Goal: Find specific page/section: Find specific page/section

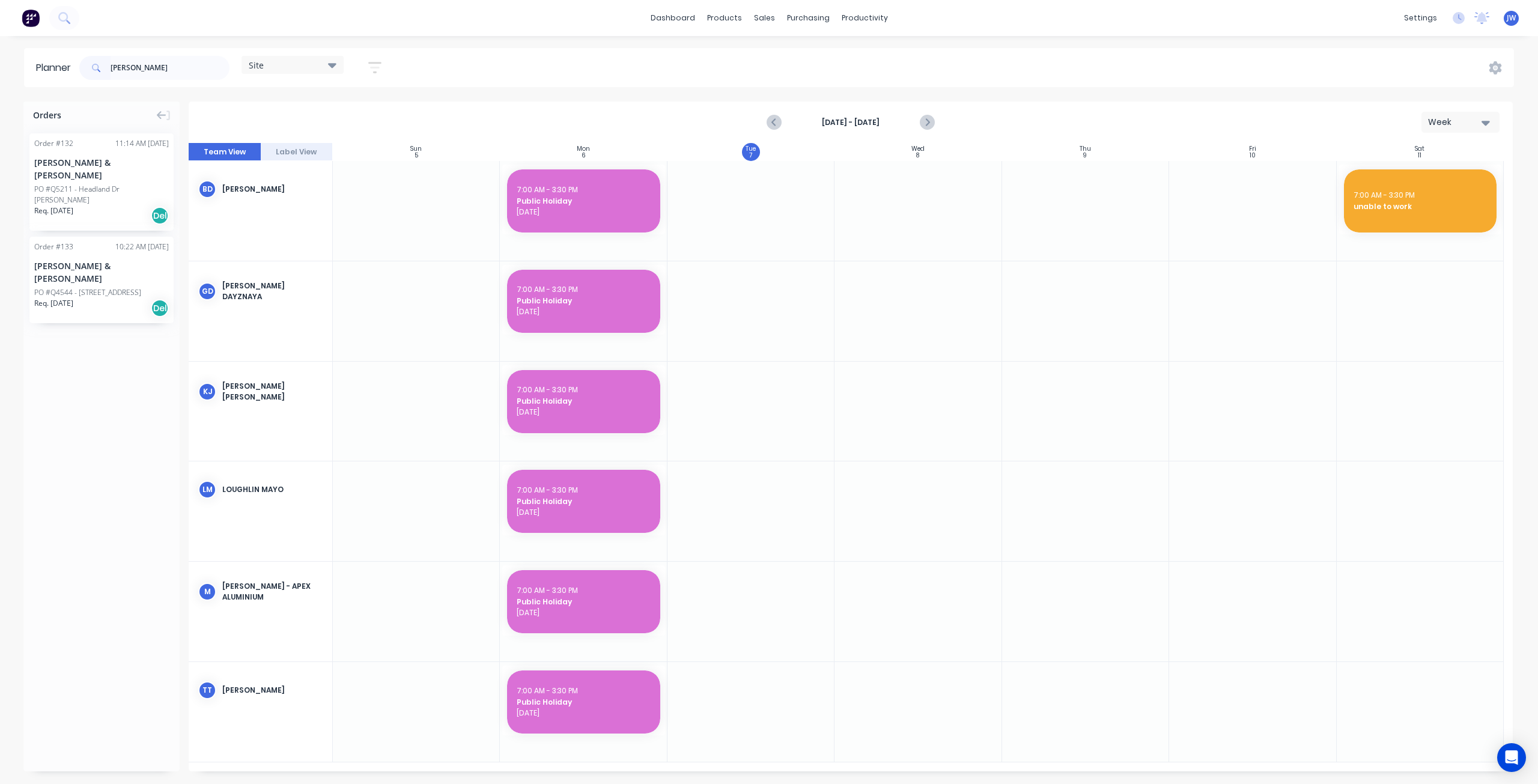
drag, startPoint x: 123, startPoint y: 67, endPoint x: 91, endPoint y: 66, distance: 32.0
click at [91, 66] on div "[PERSON_NAME]" at bounding box center [154, 68] width 150 height 24
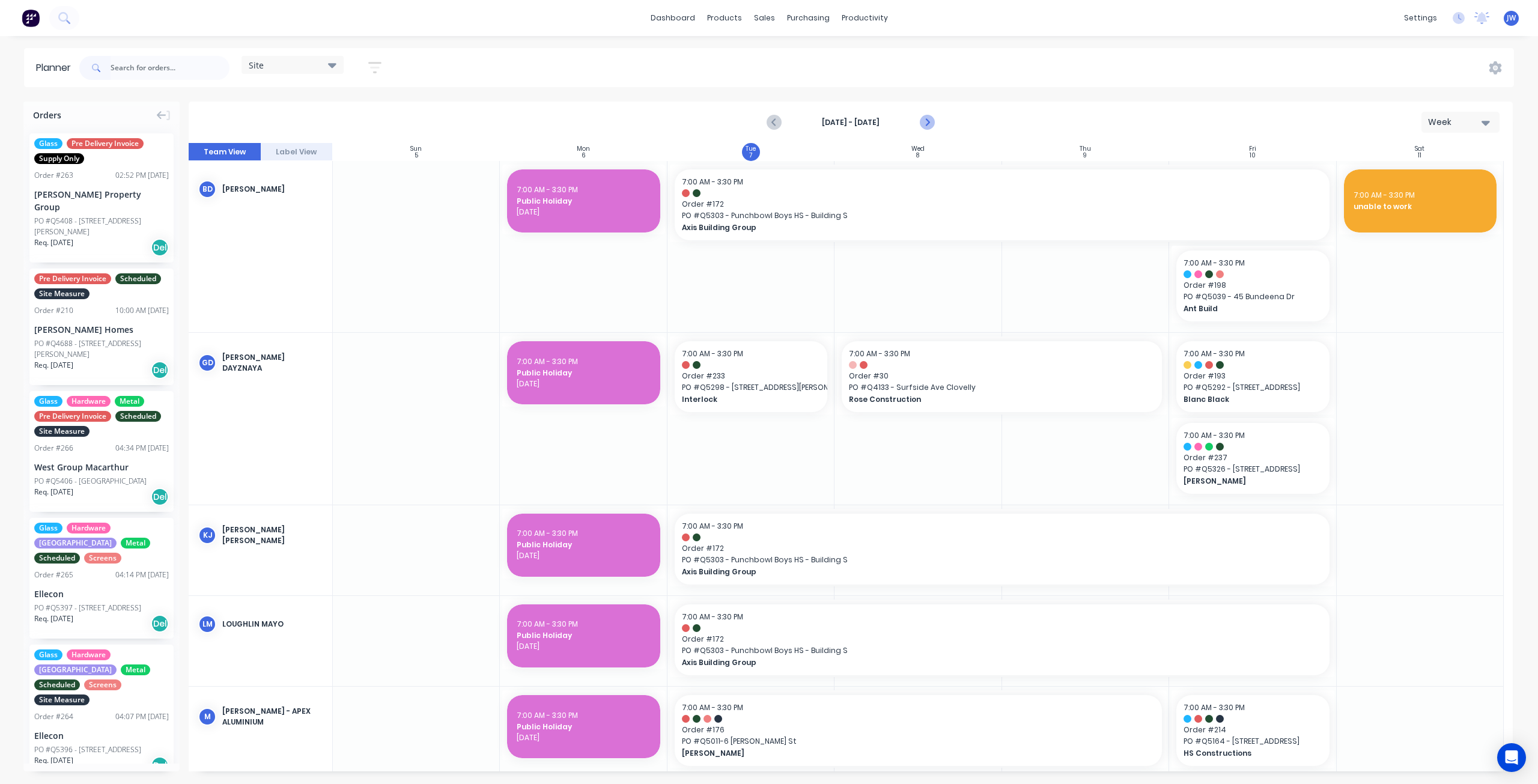
click at [930, 125] on icon "Next page" at bounding box center [927, 122] width 15 height 15
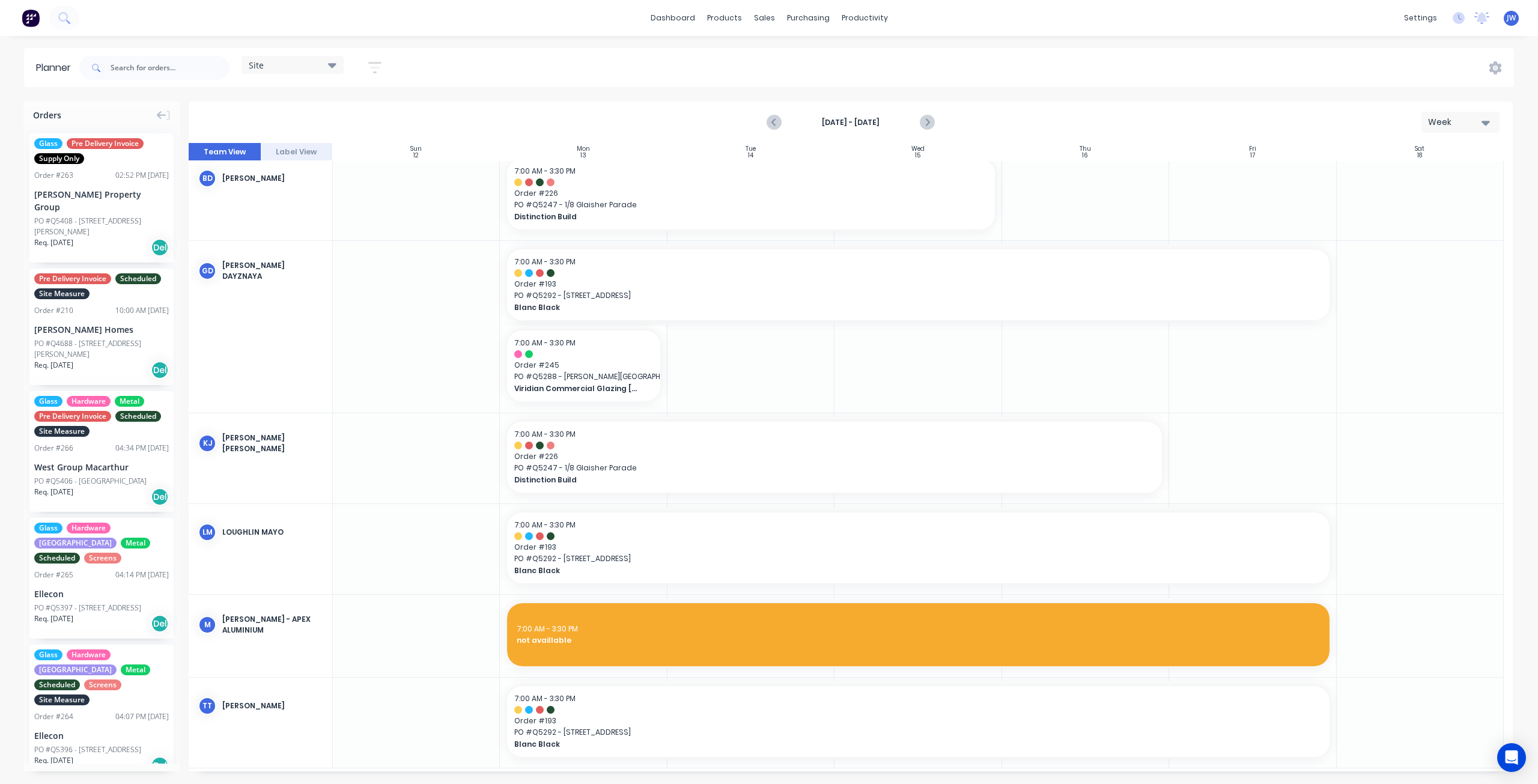
scroll to position [17, 0]
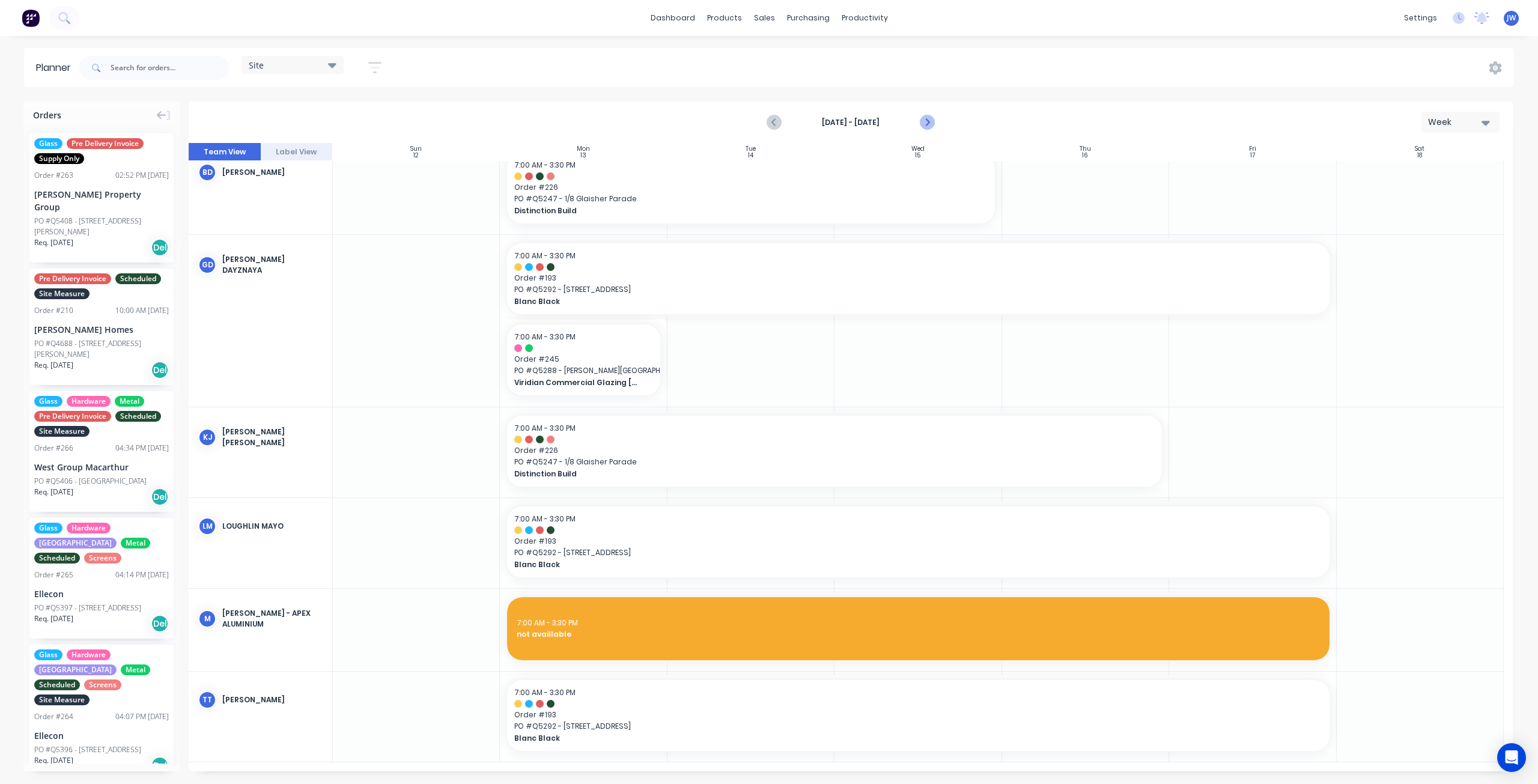
click at [929, 129] on button "Next page" at bounding box center [927, 122] width 24 height 24
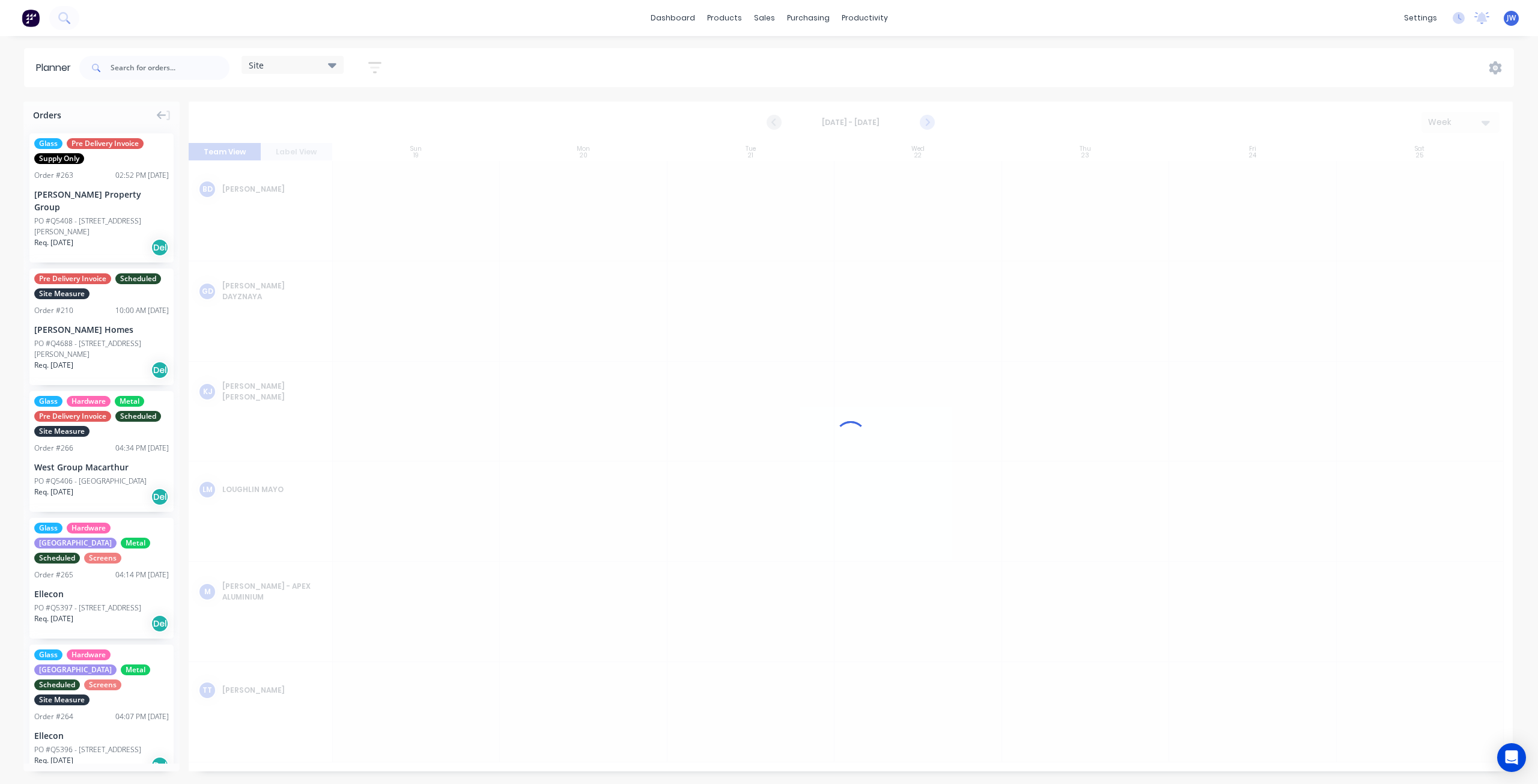
scroll to position [0, 0]
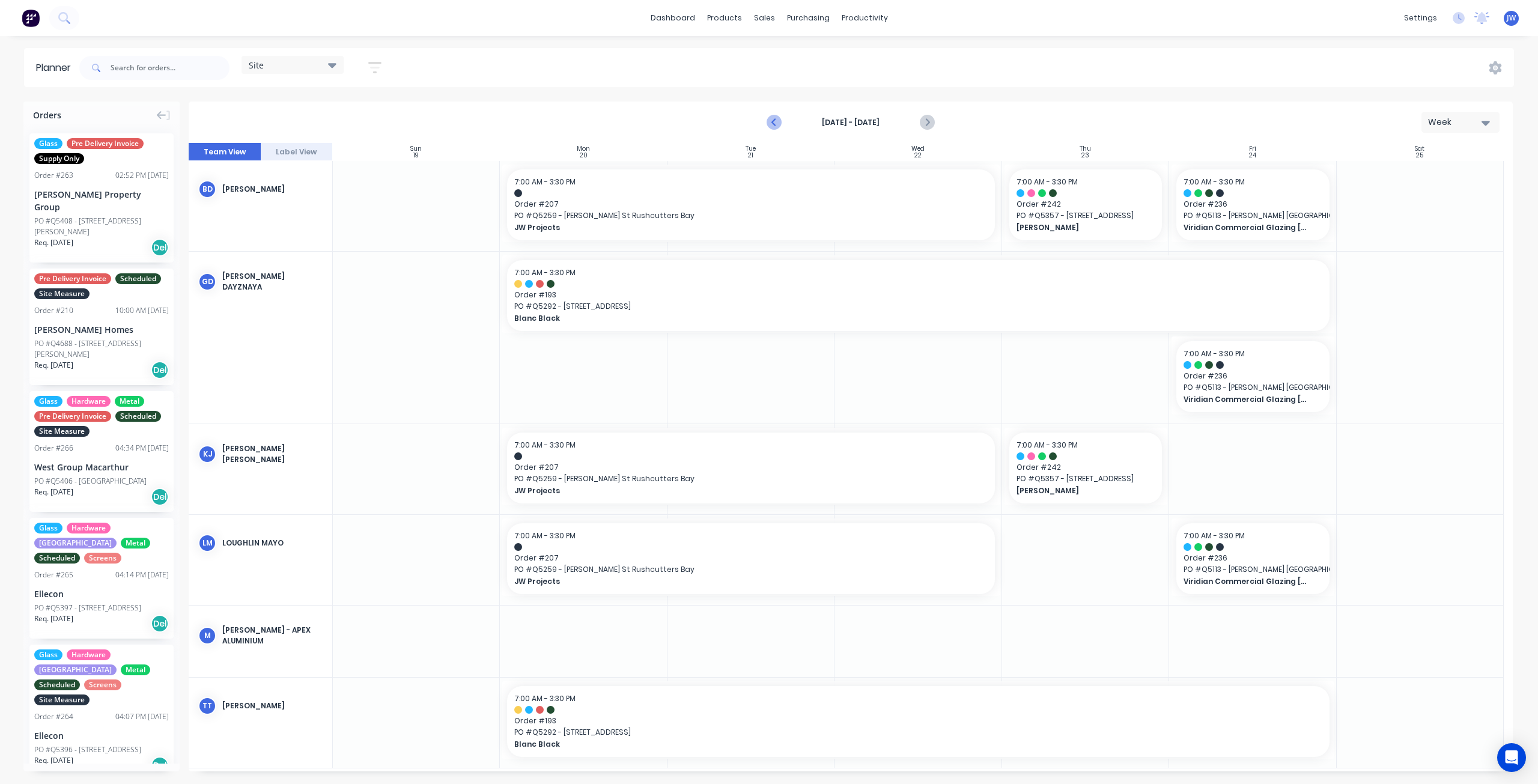
click at [770, 125] on icon "Previous page" at bounding box center [775, 122] width 15 height 15
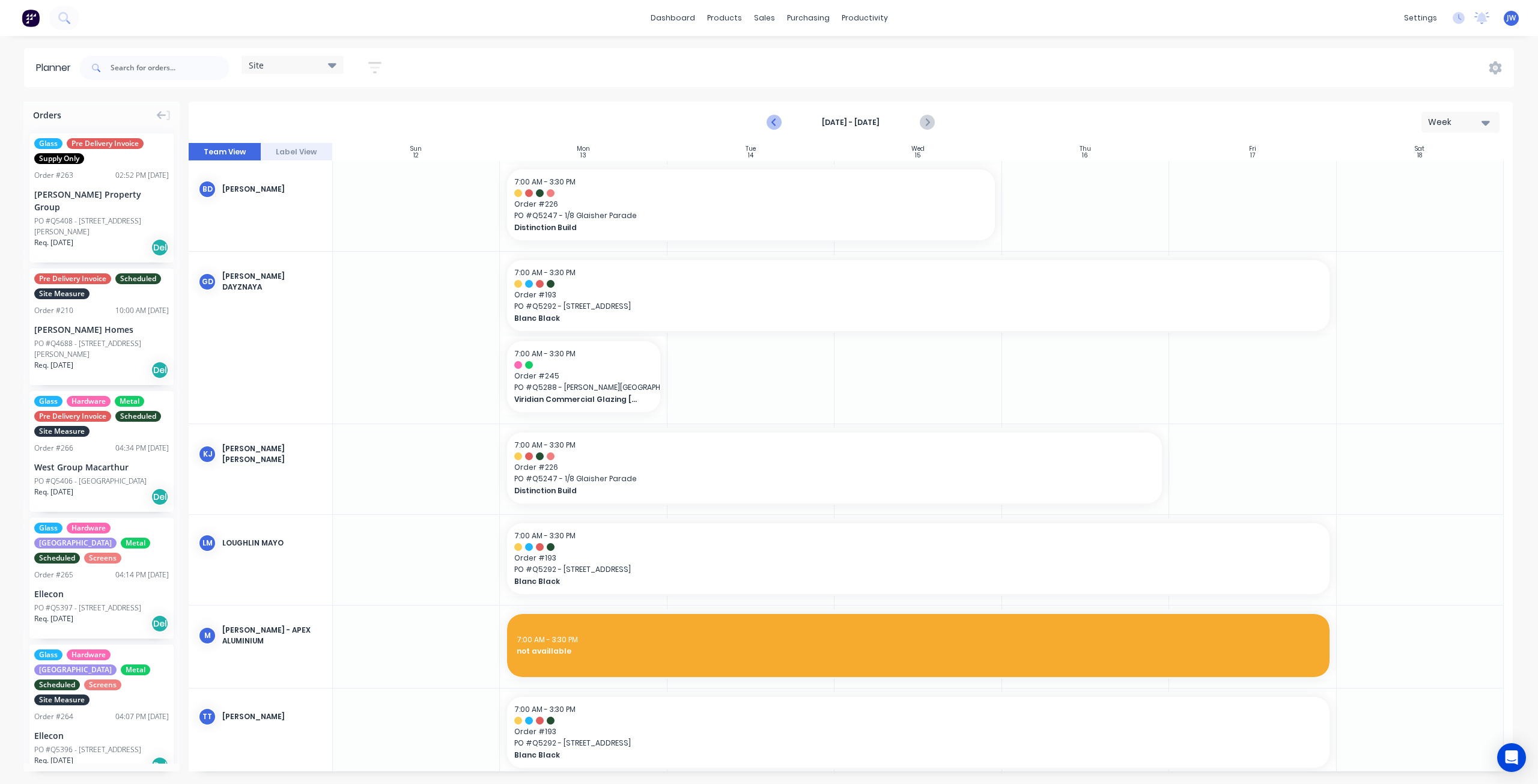
click at [773, 121] on icon "Previous page" at bounding box center [774, 122] width 5 height 9
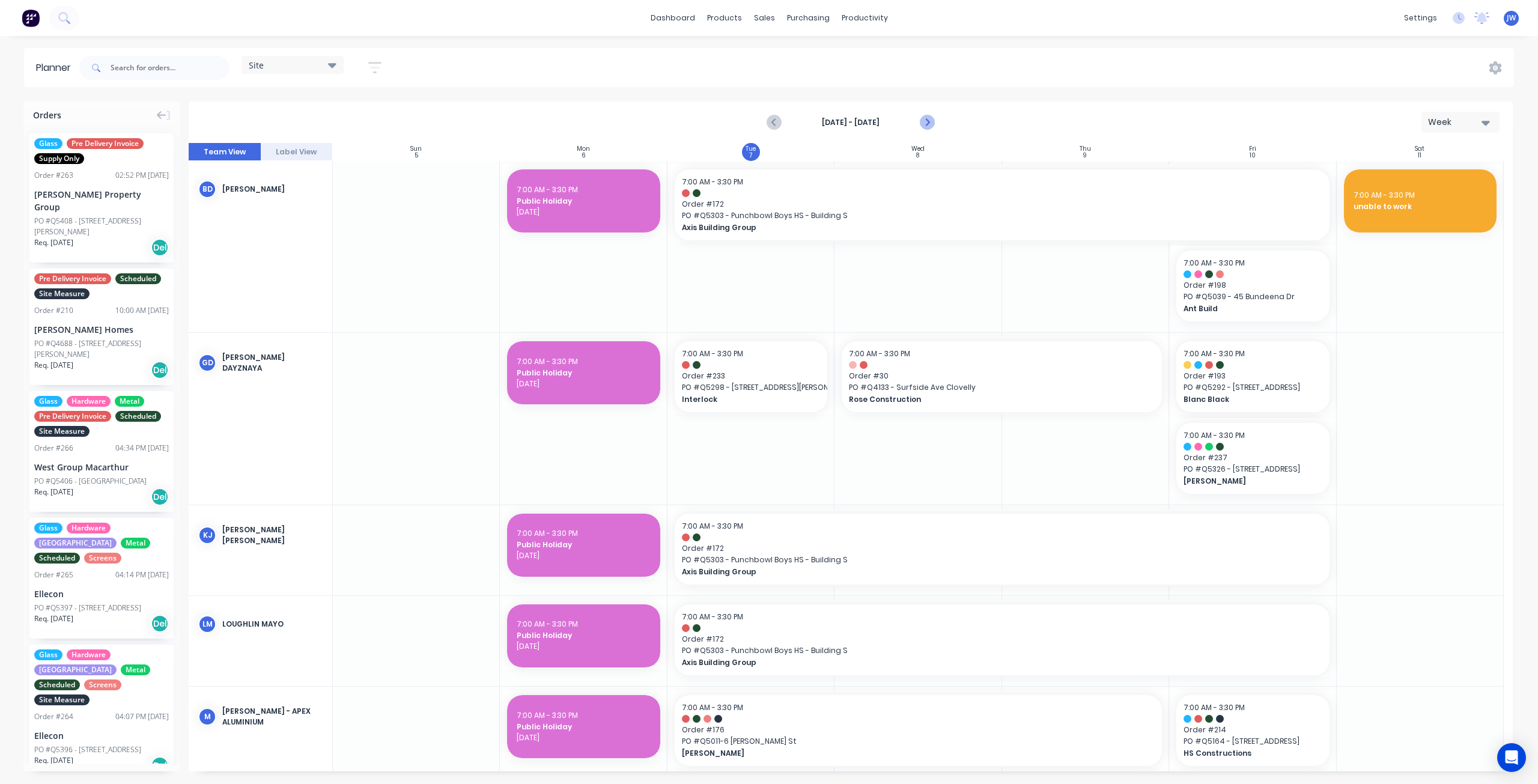
click at [932, 120] on icon "Next page" at bounding box center [927, 122] width 15 height 15
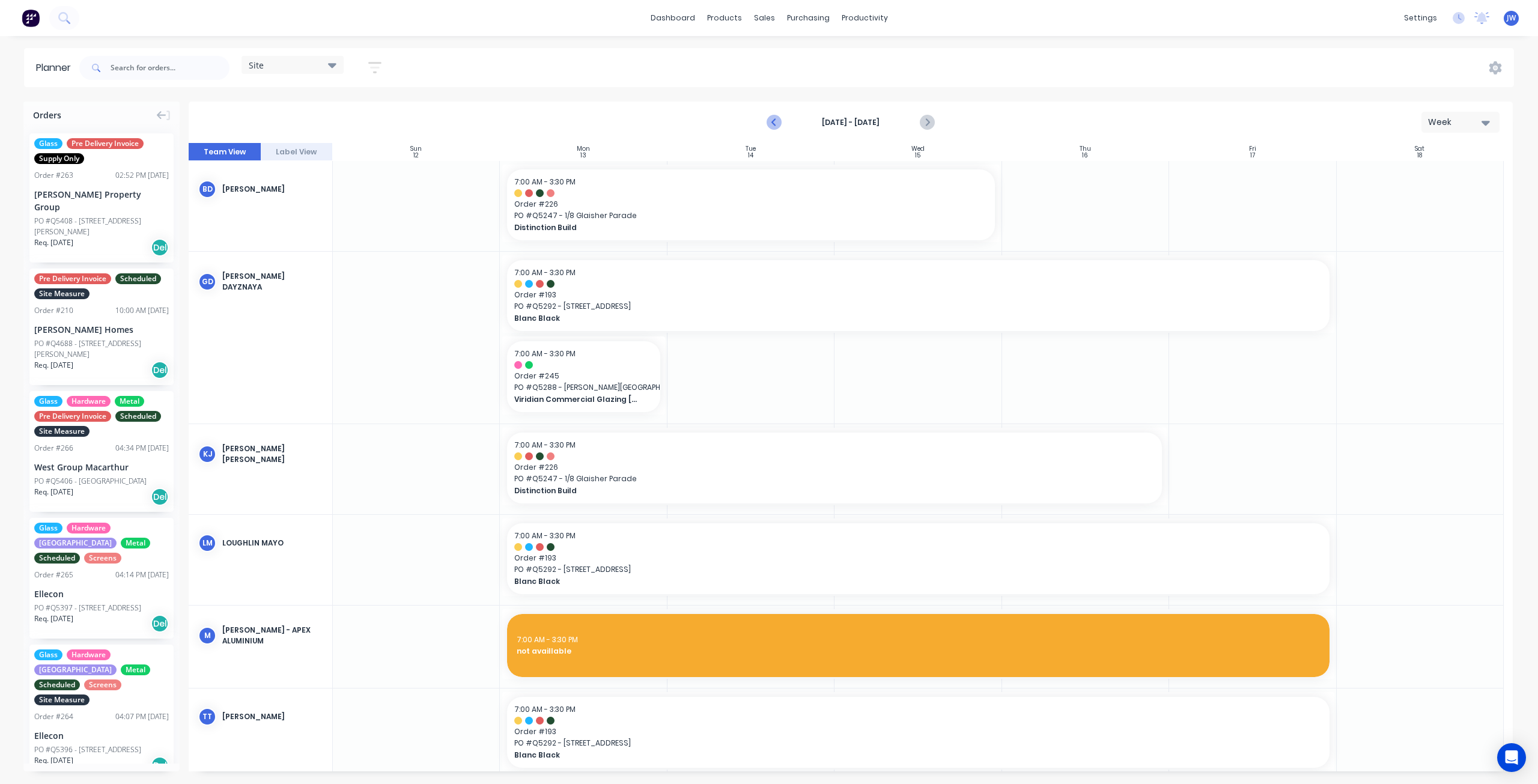
click at [775, 123] on icon "Previous page" at bounding box center [775, 122] width 15 height 15
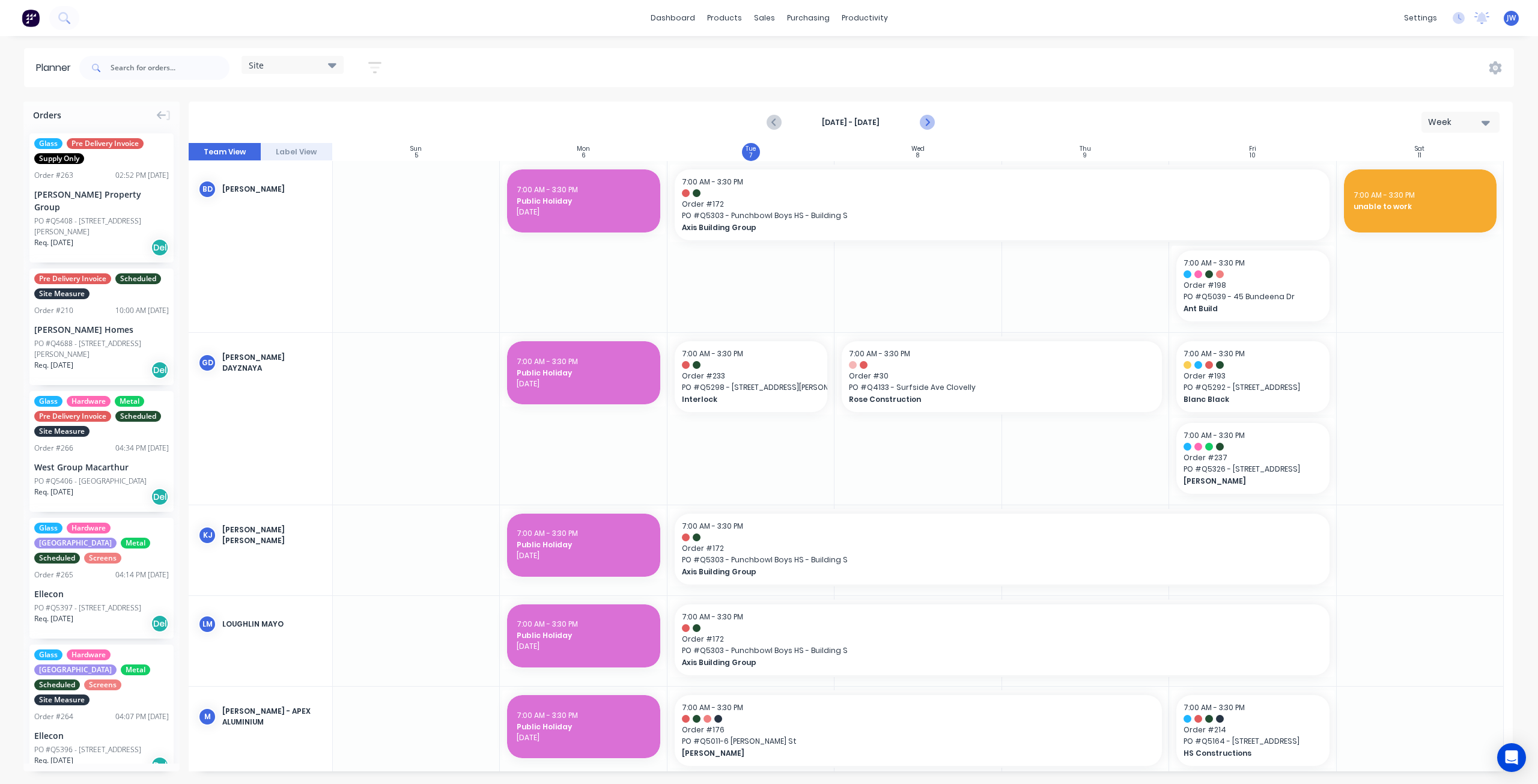
click at [931, 125] on icon "Next page" at bounding box center [927, 122] width 15 height 15
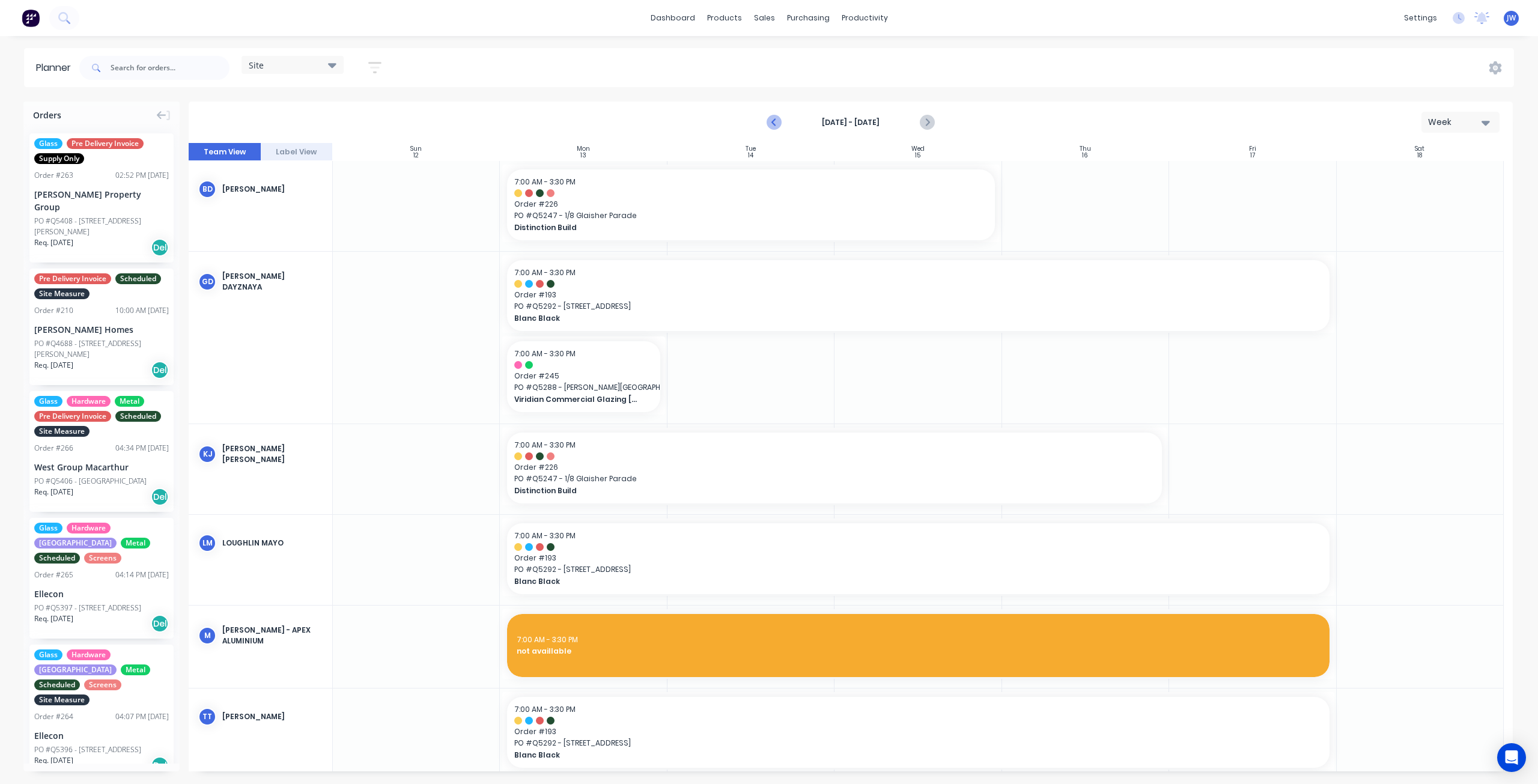
click at [780, 122] on icon "Previous page" at bounding box center [775, 122] width 15 height 15
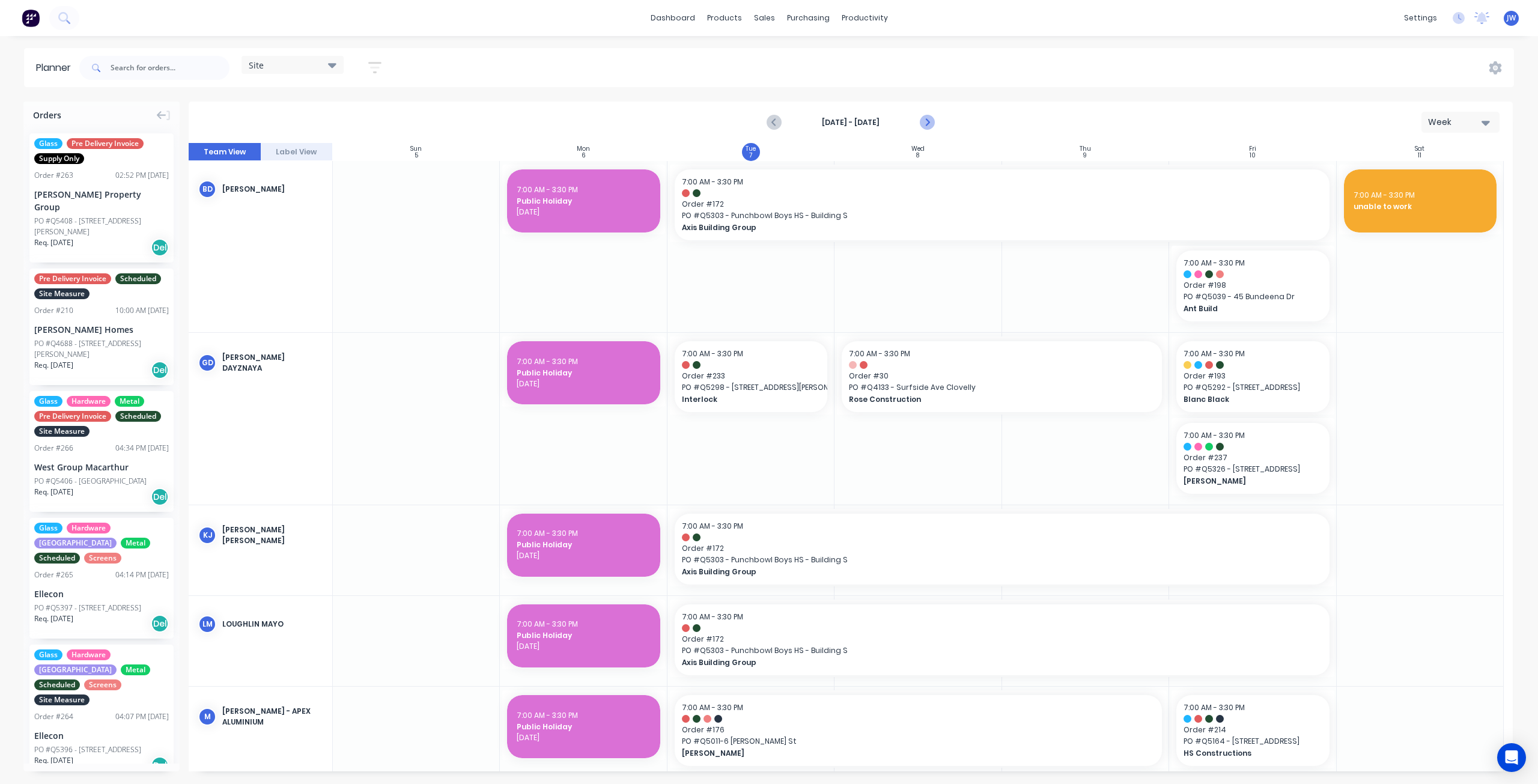
click at [929, 133] on button "Next page" at bounding box center [927, 122] width 24 height 24
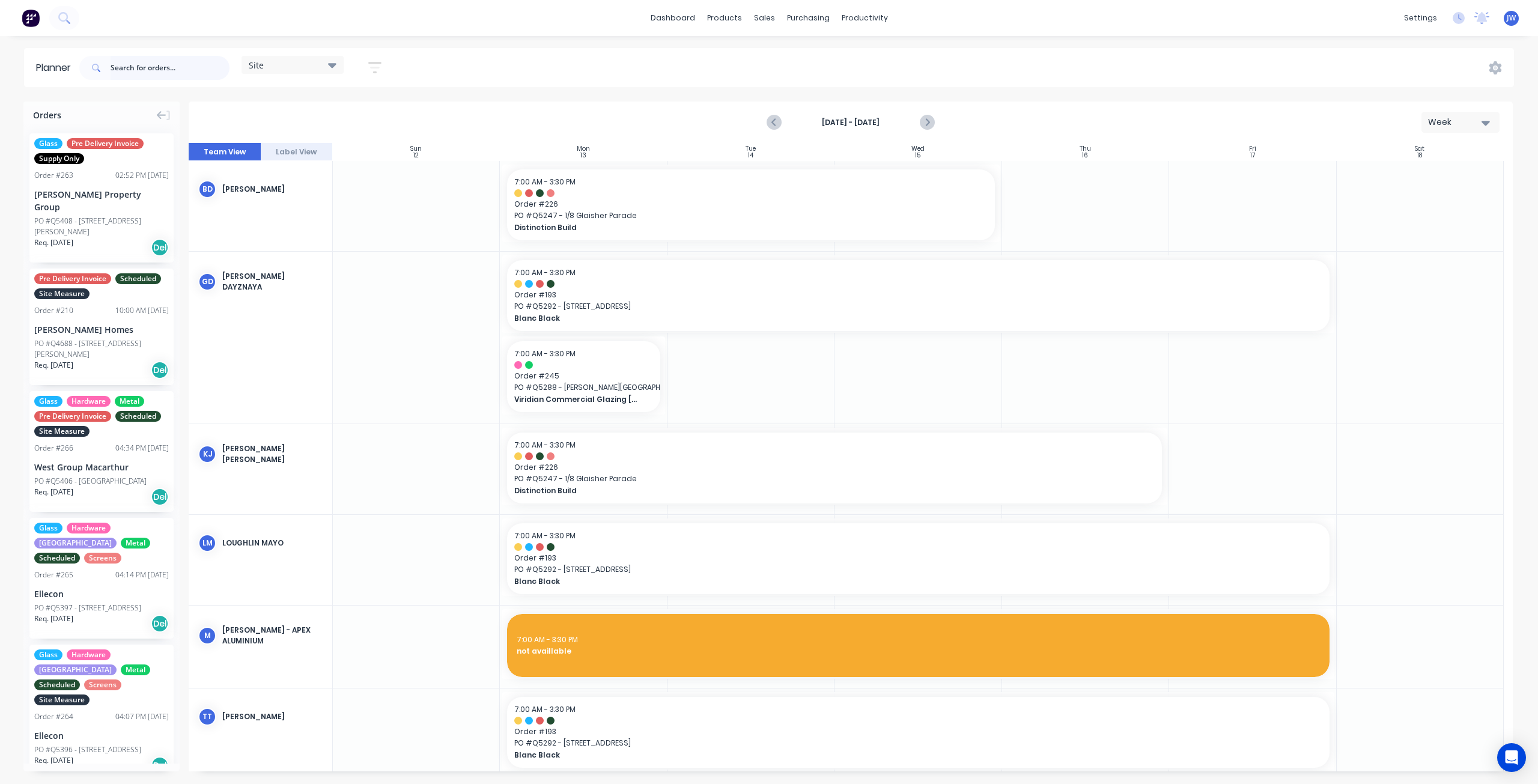
click at [169, 70] on input "text" at bounding box center [170, 68] width 119 height 24
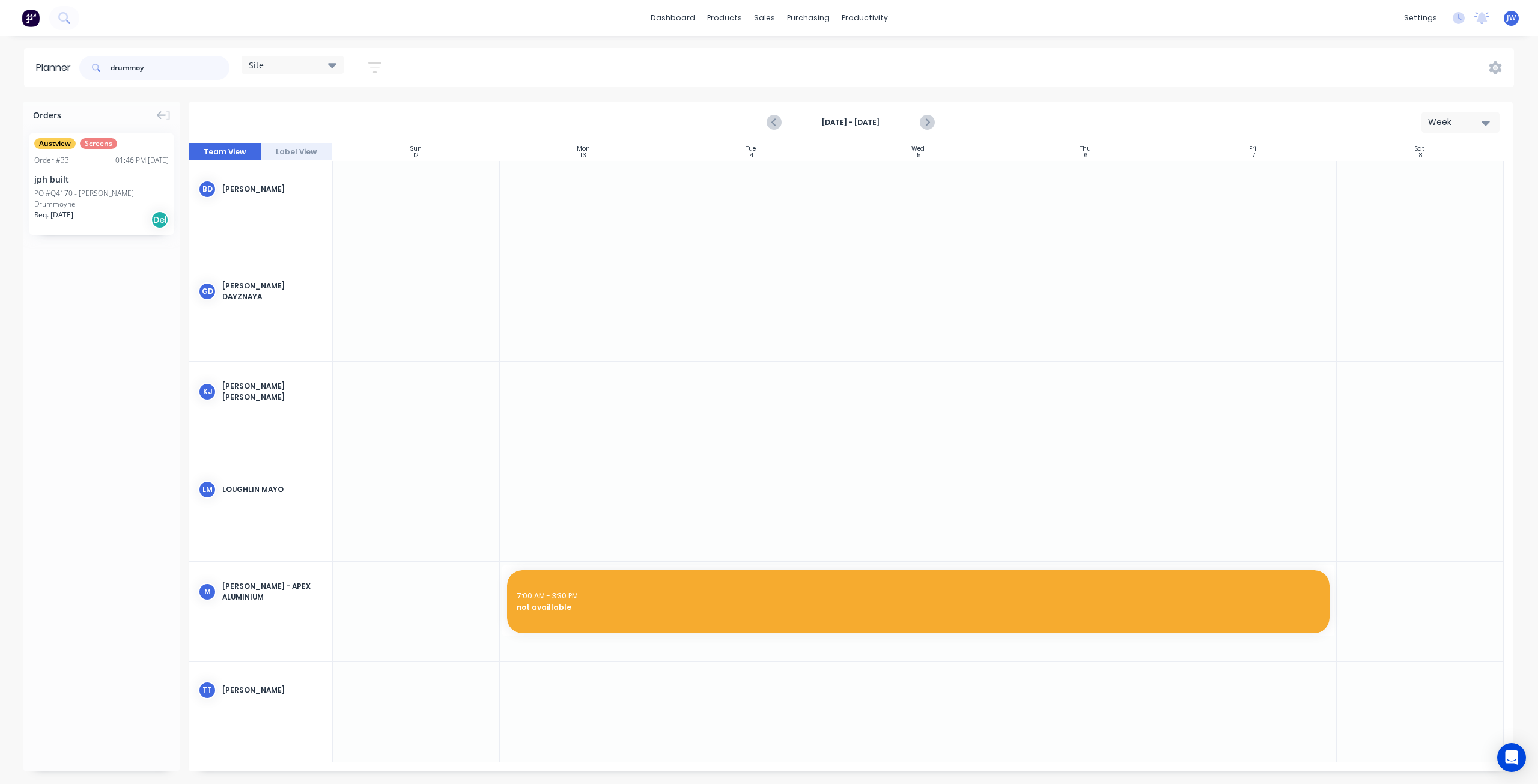
type input "drummoy"
click at [83, 195] on div "PO #Q4170 - [PERSON_NAME] Drummoyne" at bounding box center [101, 199] width 135 height 22
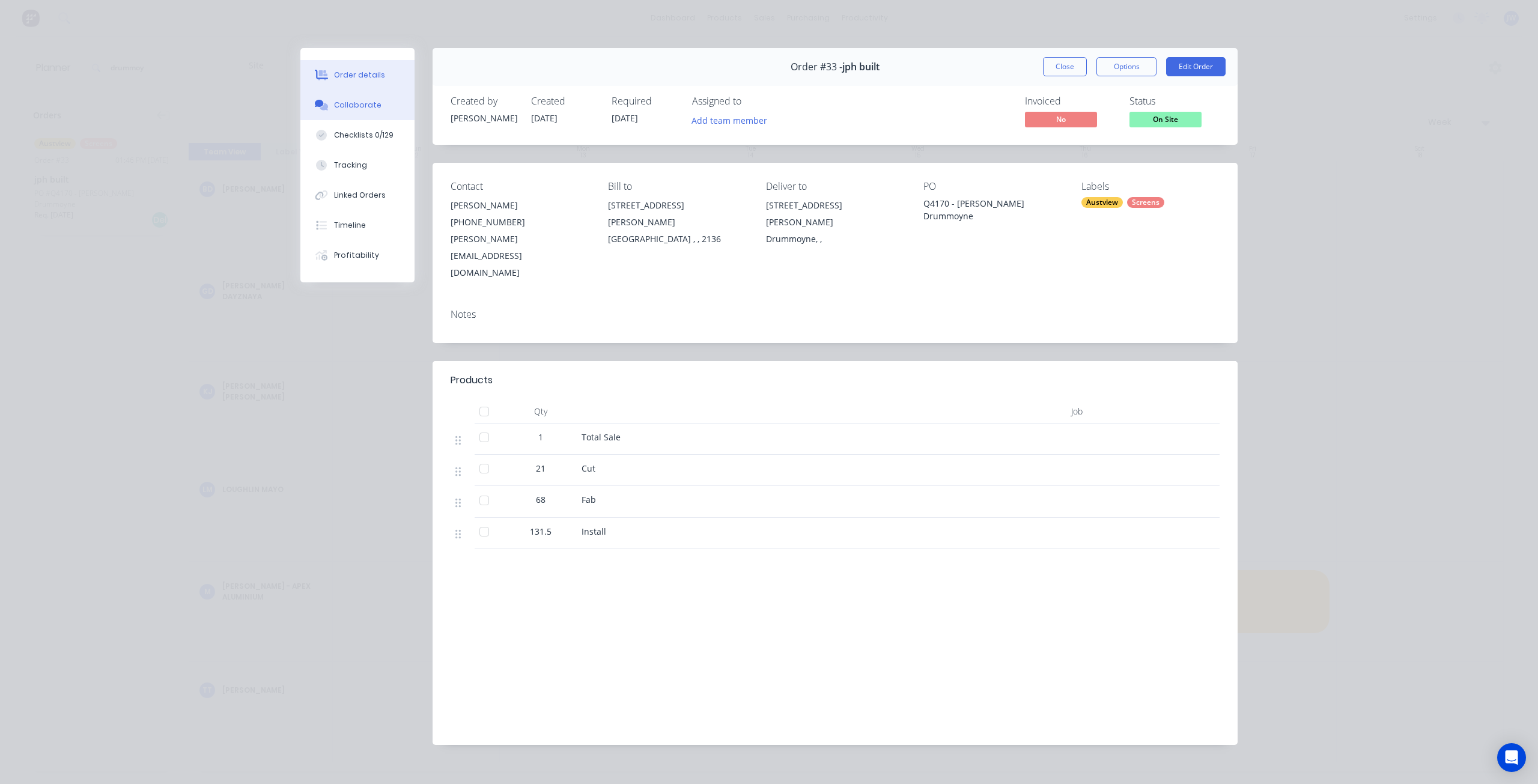
click at [359, 107] on div "Collaborate" at bounding box center [357, 105] width 47 height 11
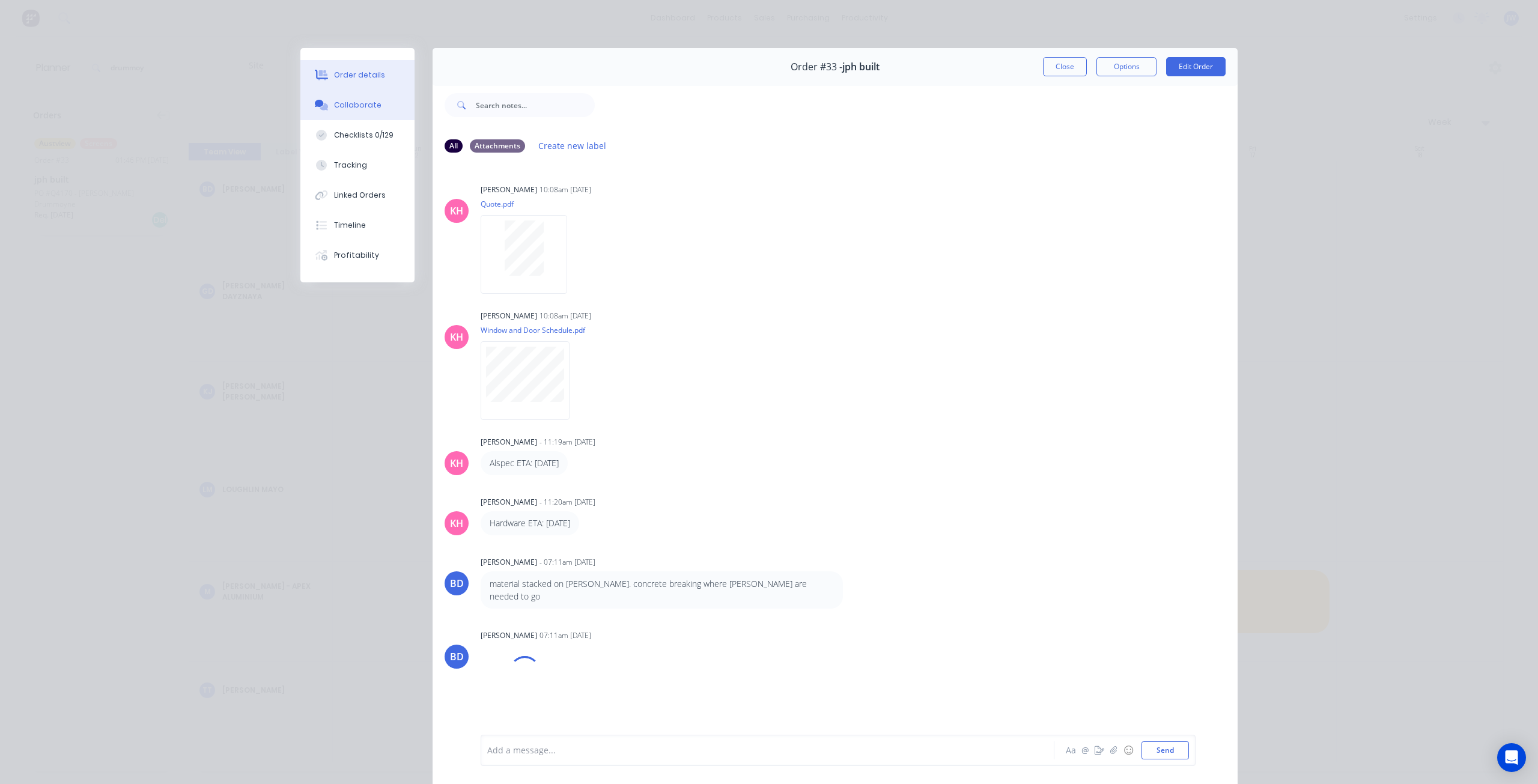
click at [339, 79] on div "Order details" at bounding box center [359, 75] width 51 height 11
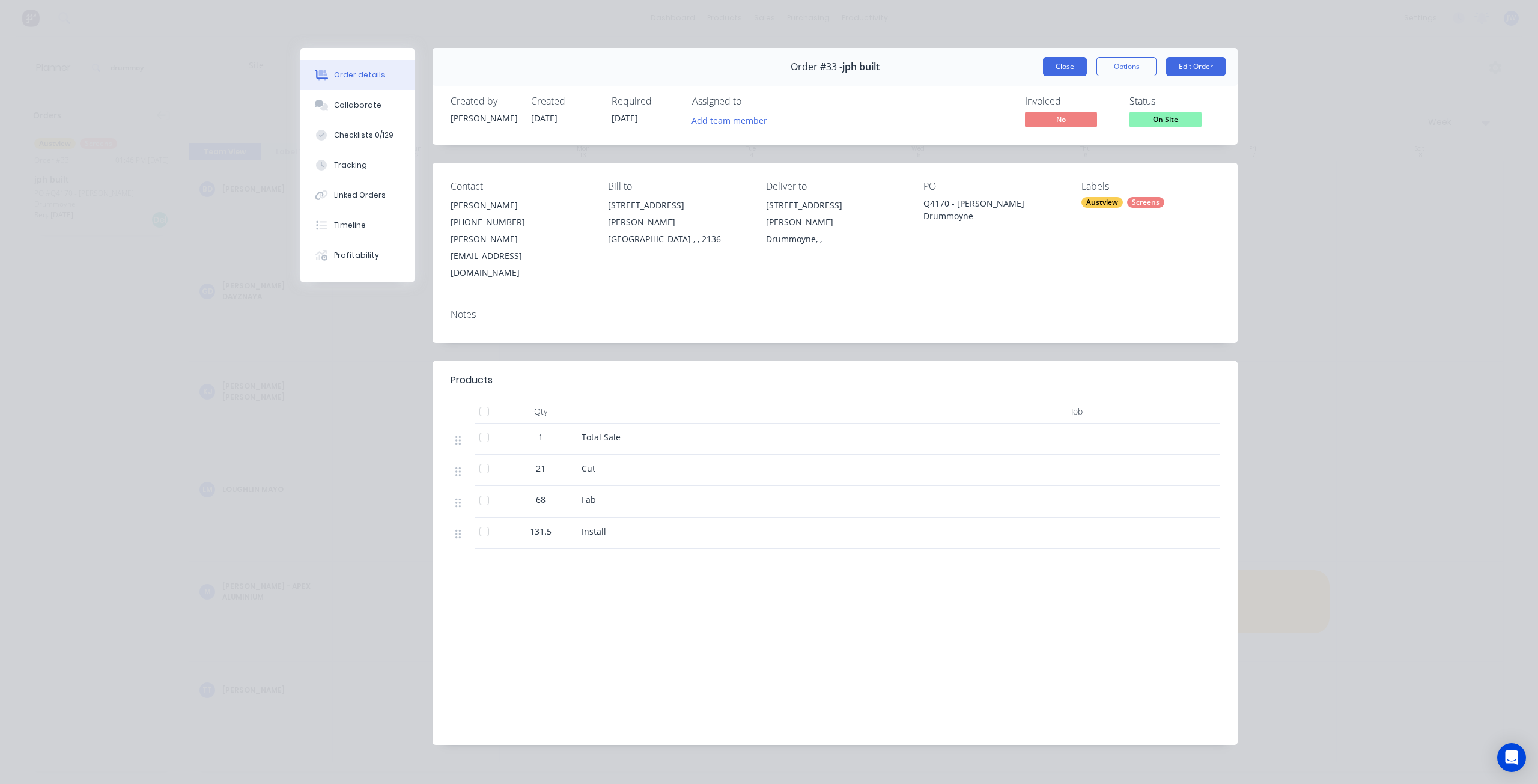
click at [1053, 72] on button "Close" at bounding box center [1064, 66] width 44 height 19
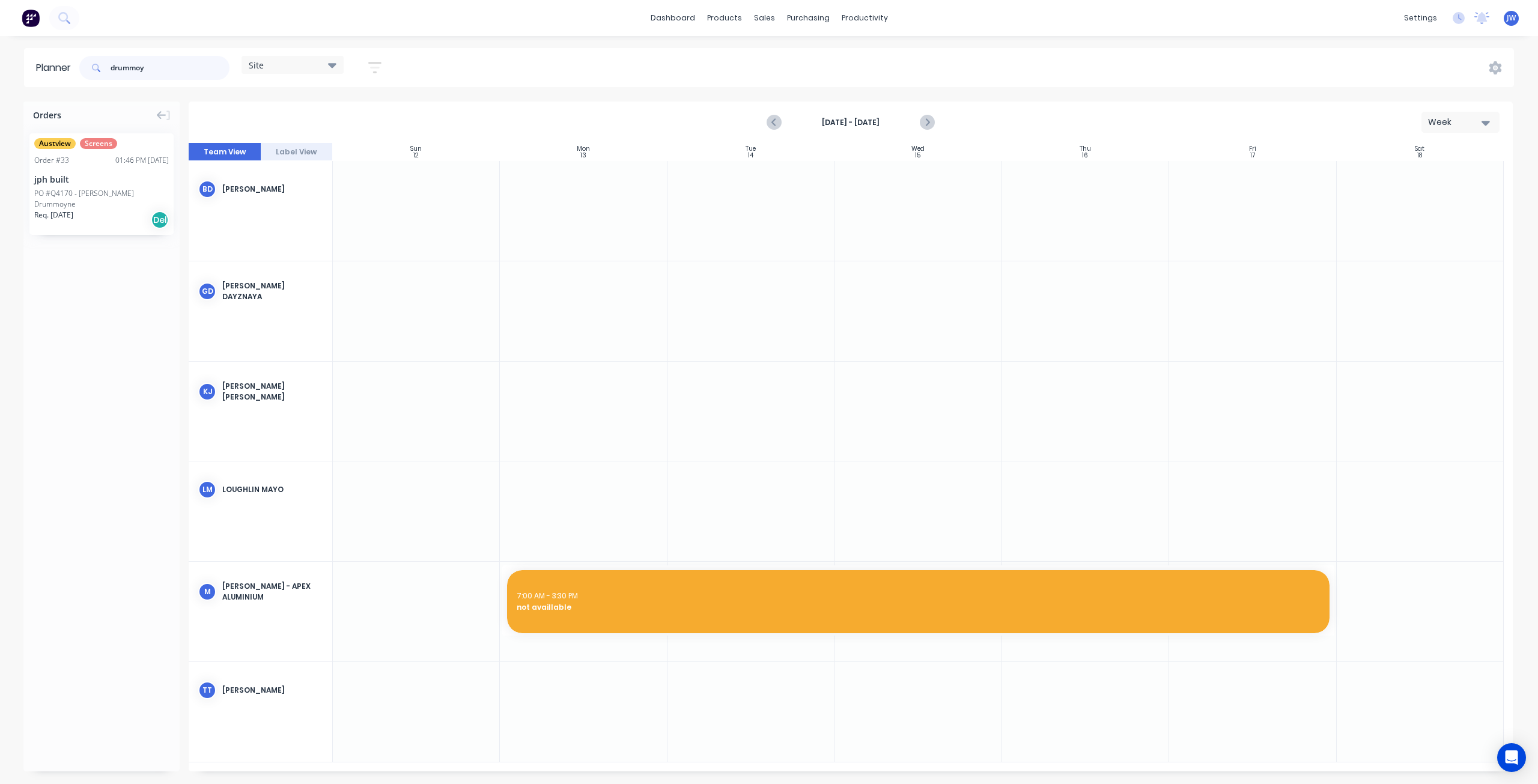
drag, startPoint x: 166, startPoint y: 72, endPoint x: 72, endPoint y: 65, distance: 94.3
click at [72, 65] on header "Planner drummoy Site Save new view None (Default) edit Factory edit Office edit…" at bounding box center [769, 68] width 1490 height 39
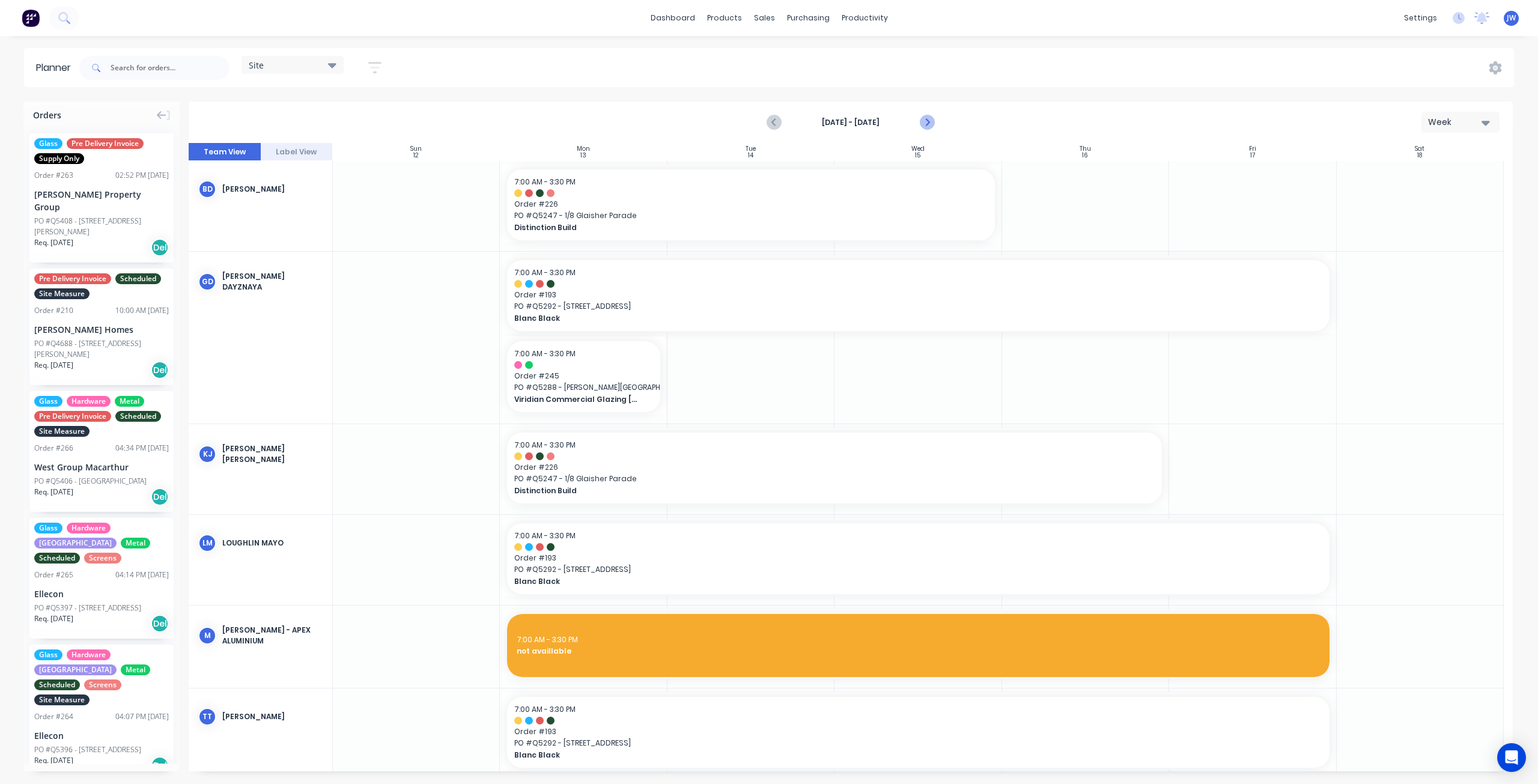
click at [932, 125] on icon "Next page" at bounding box center [927, 122] width 15 height 15
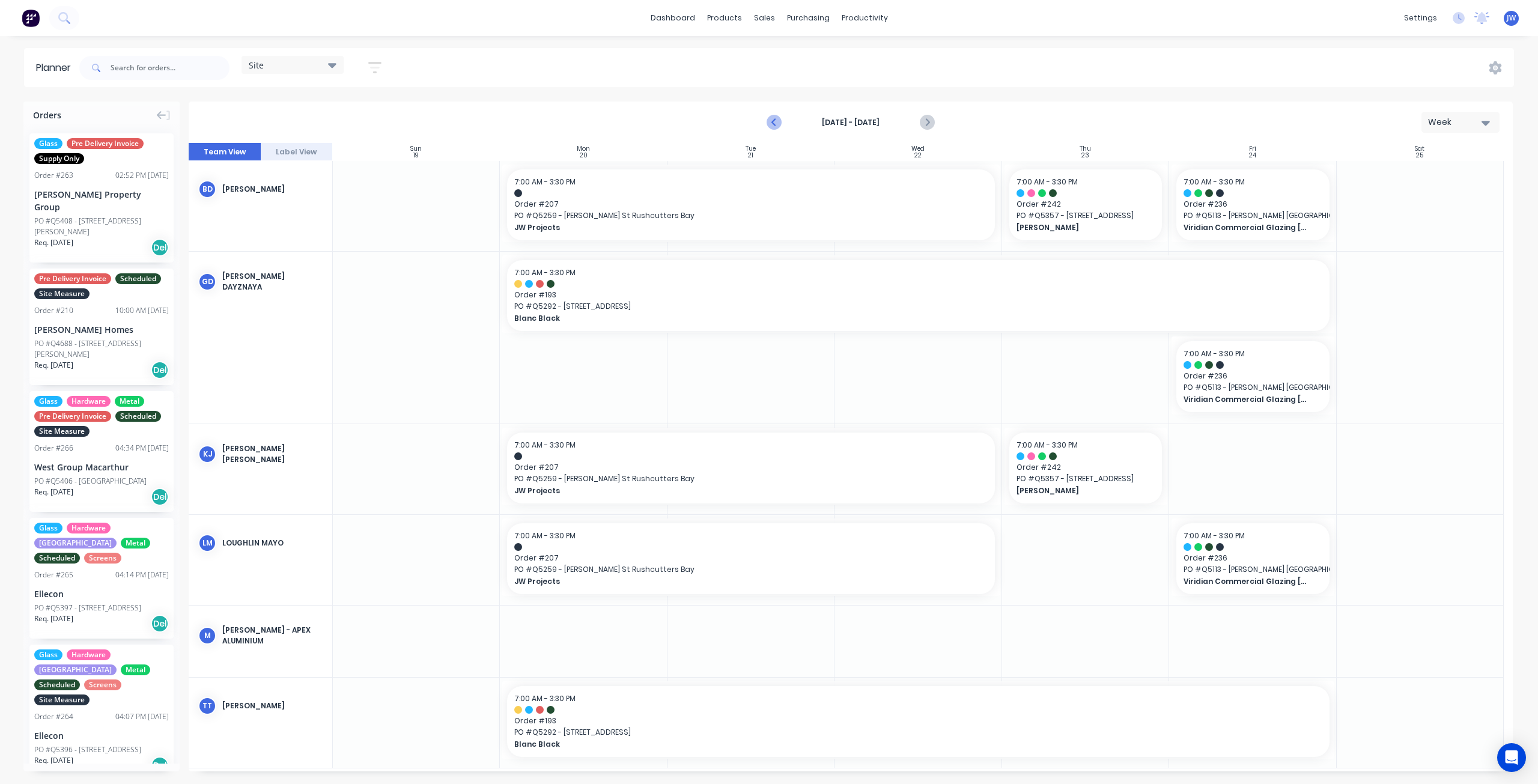
click at [770, 120] on icon "Previous page" at bounding box center [775, 122] width 15 height 15
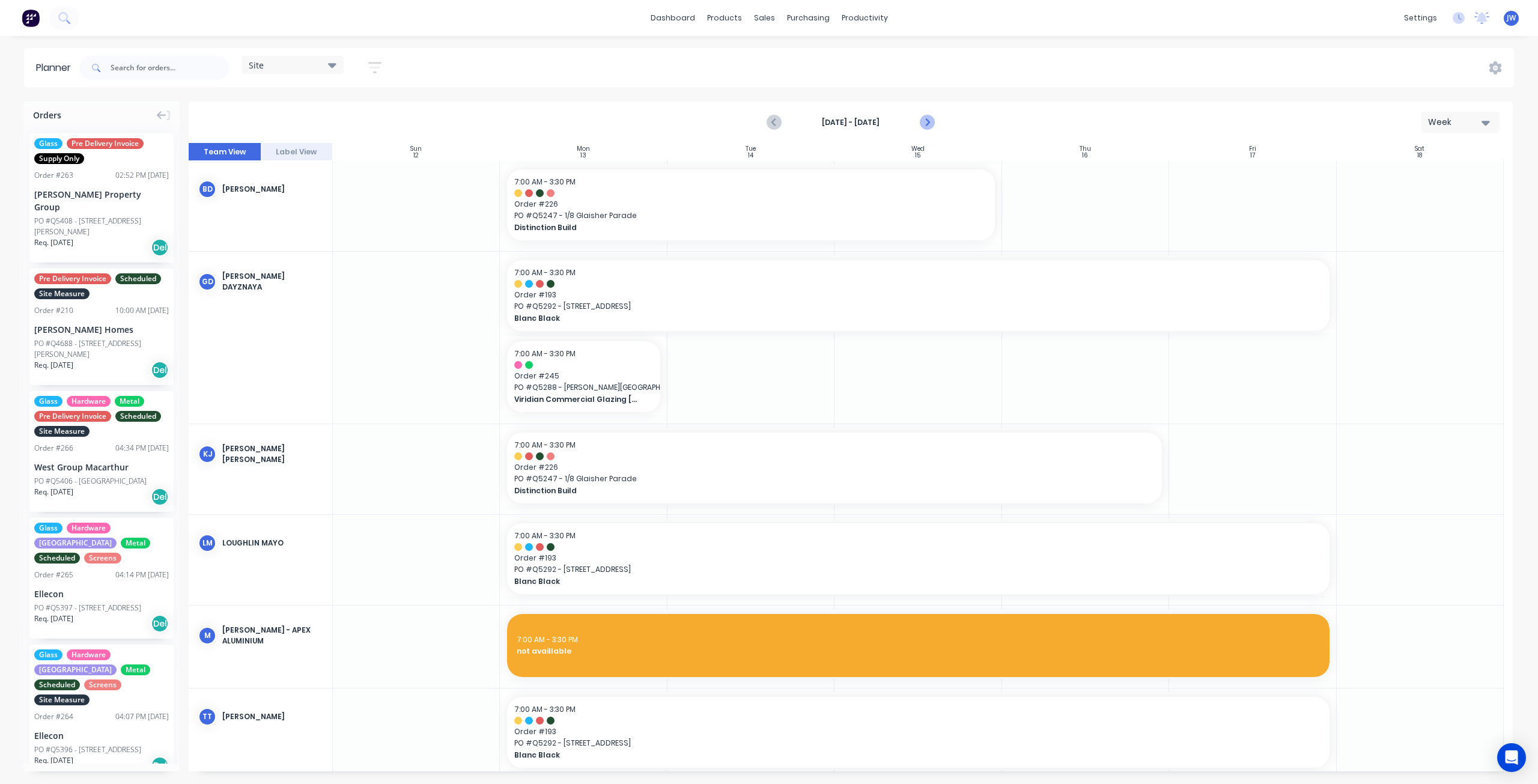
click at [929, 122] on icon "Next page" at bounding box center [927, 122] width 15 height 15
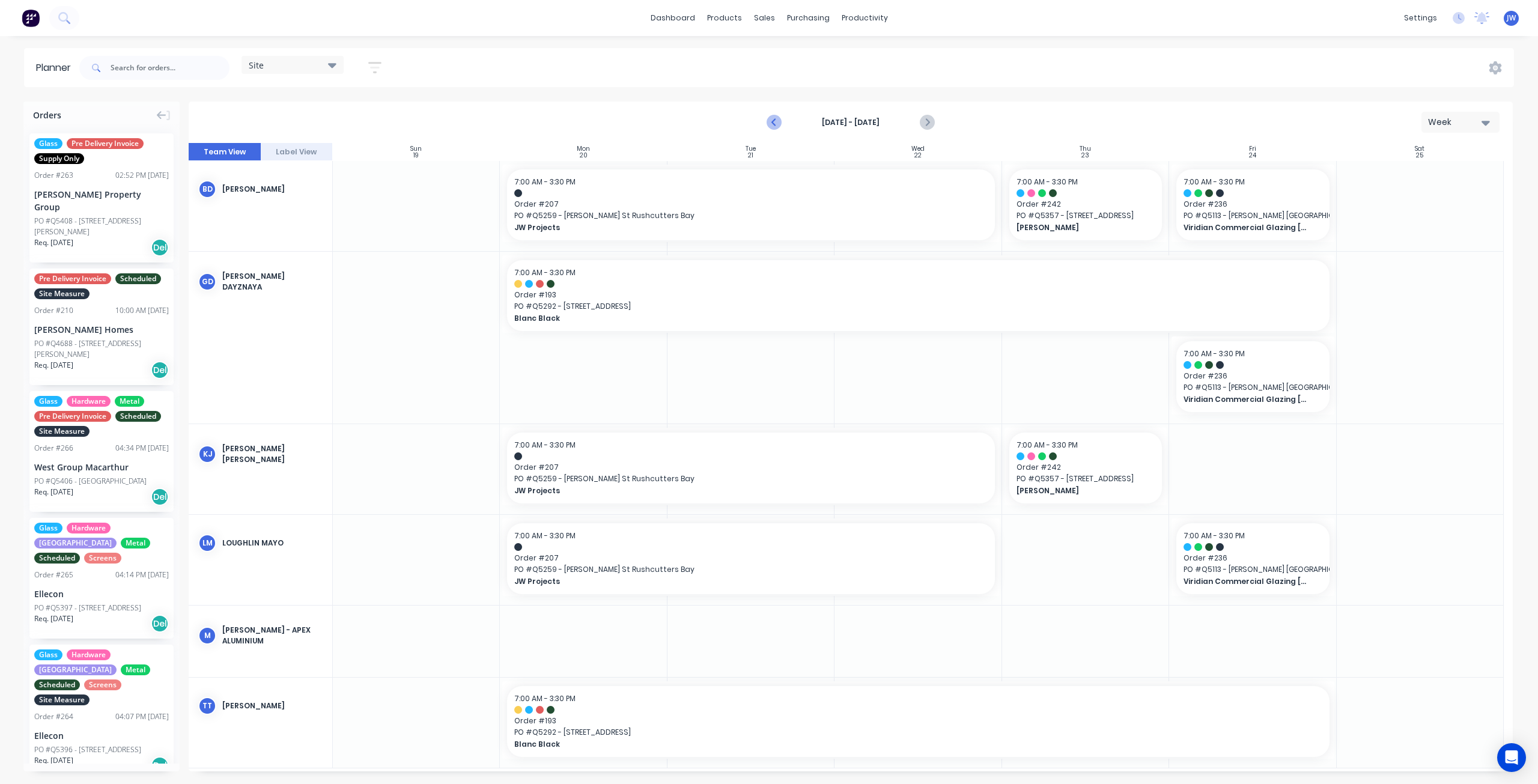
click at [773, 124] on icon "Previous page" at bounding box center [775, 122] width 15 height 15
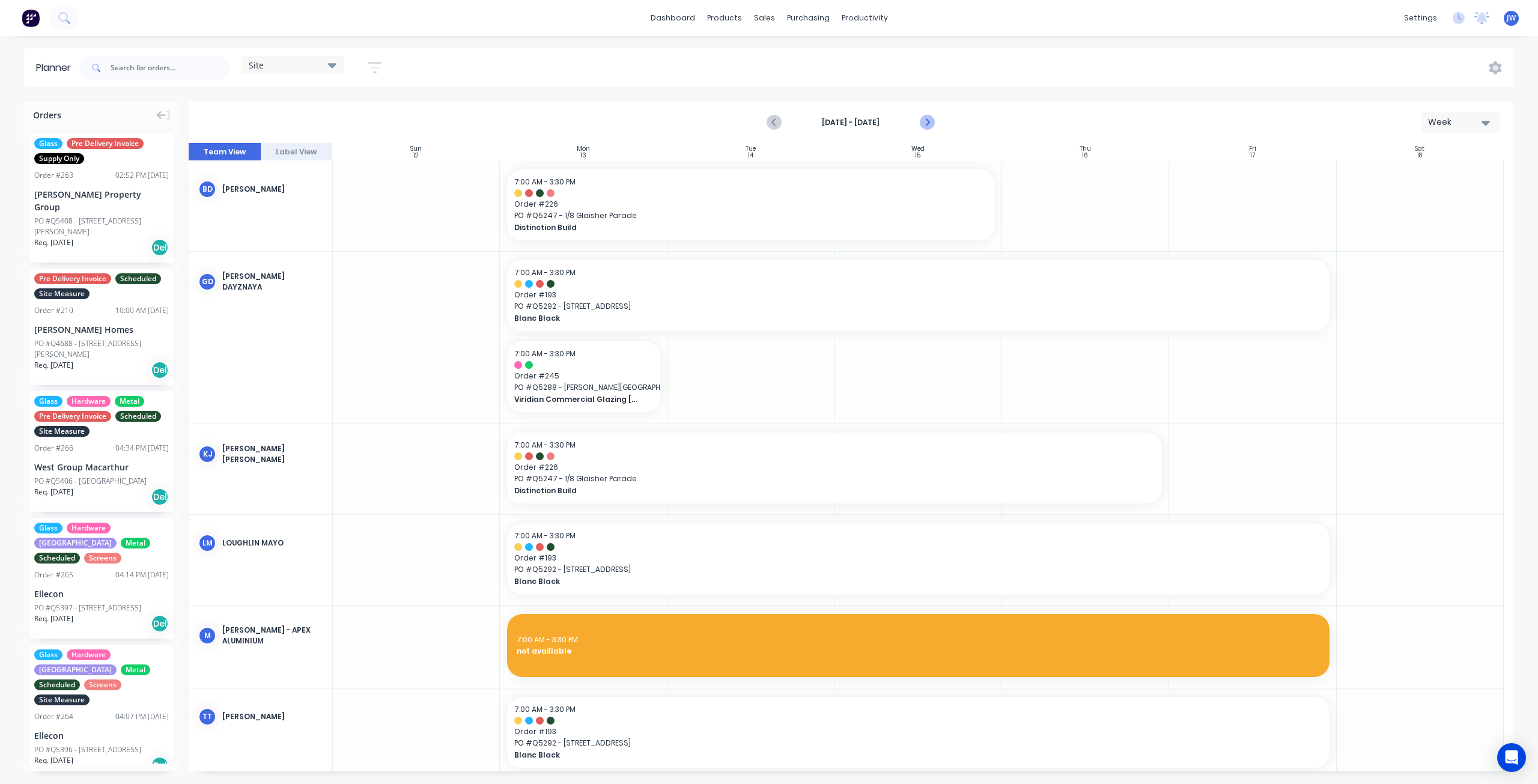
click at [930, 125] on icon "Next page" at bounding box center [927, 122] width 15 height 15
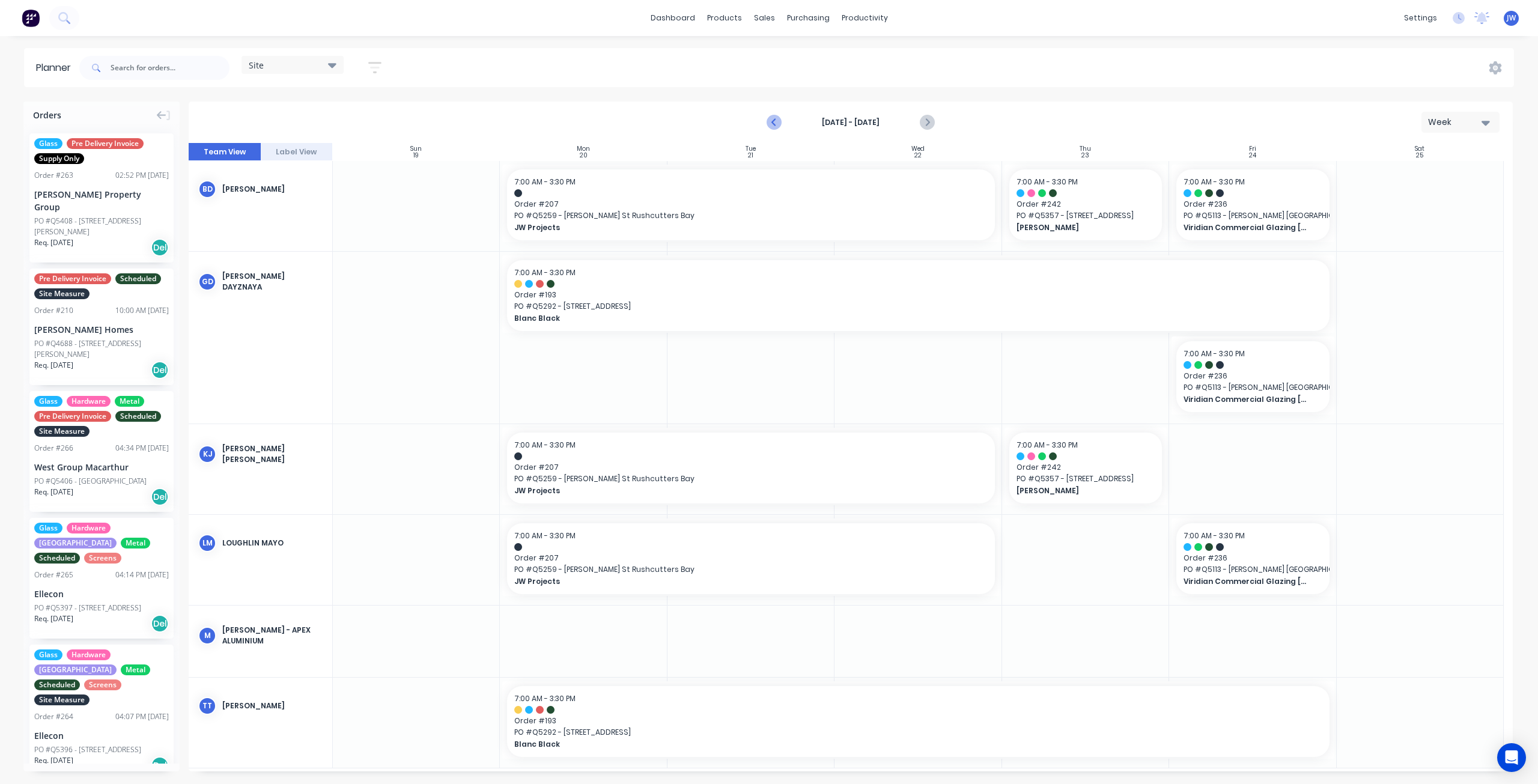
click at [773, 123] on icon "Previous page" at bounding box center [774, 122] width 5 height 9
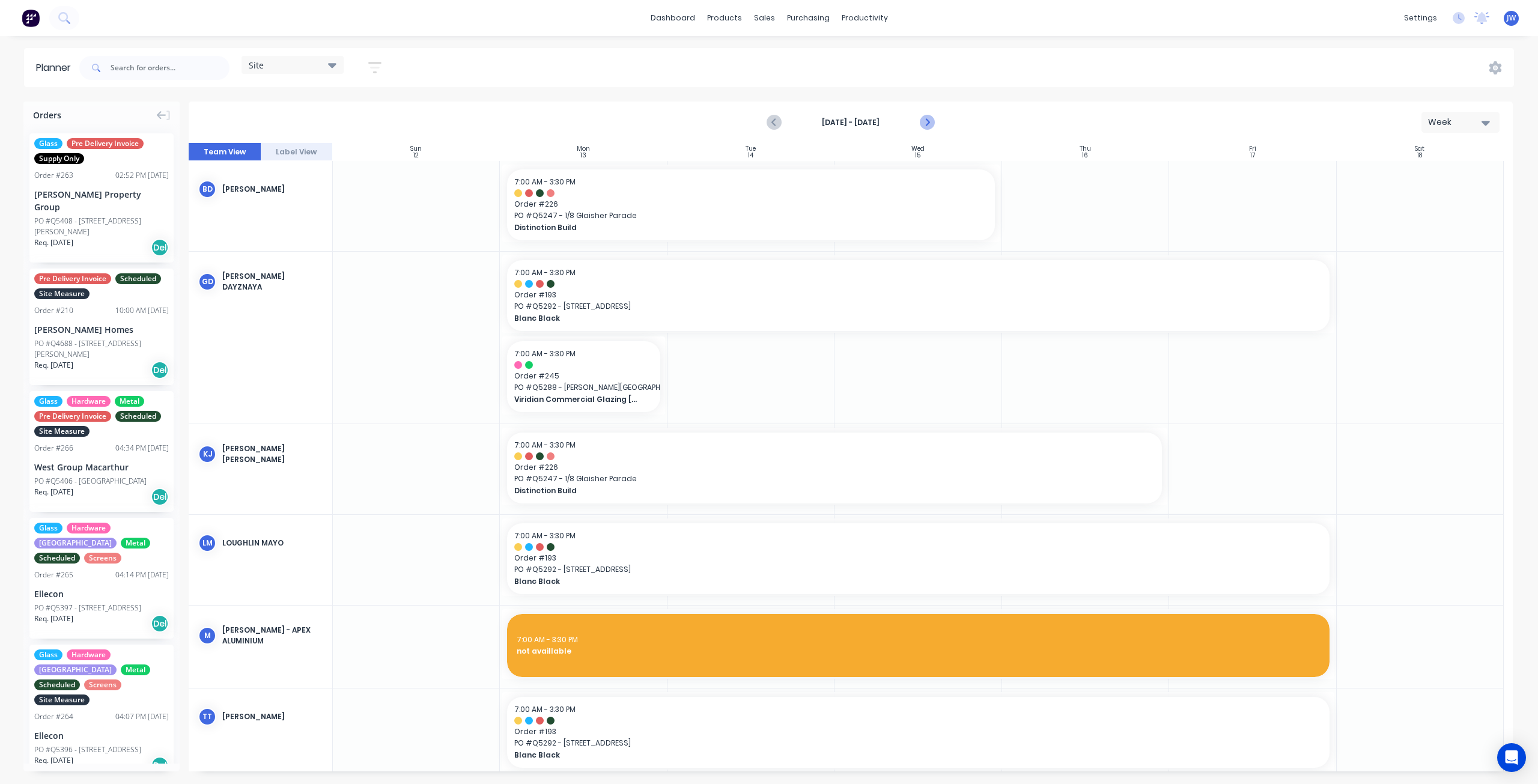
click at [929, 122] on icon "Next page" at bounding box center [926, 122] width 5 height 9
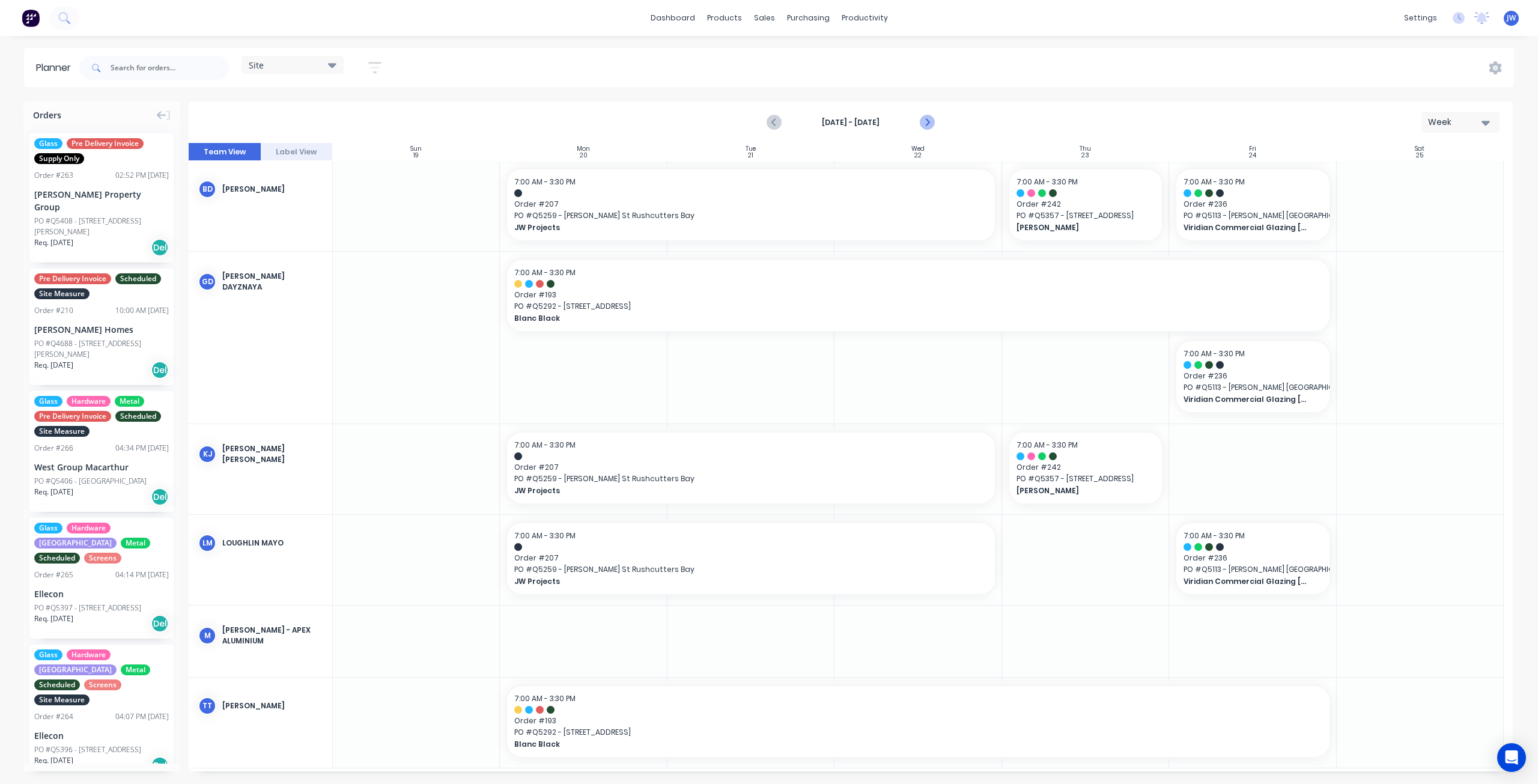
click at [930, 123] on icon "Next page" at bounding box center [927, 122] width 15 height 15
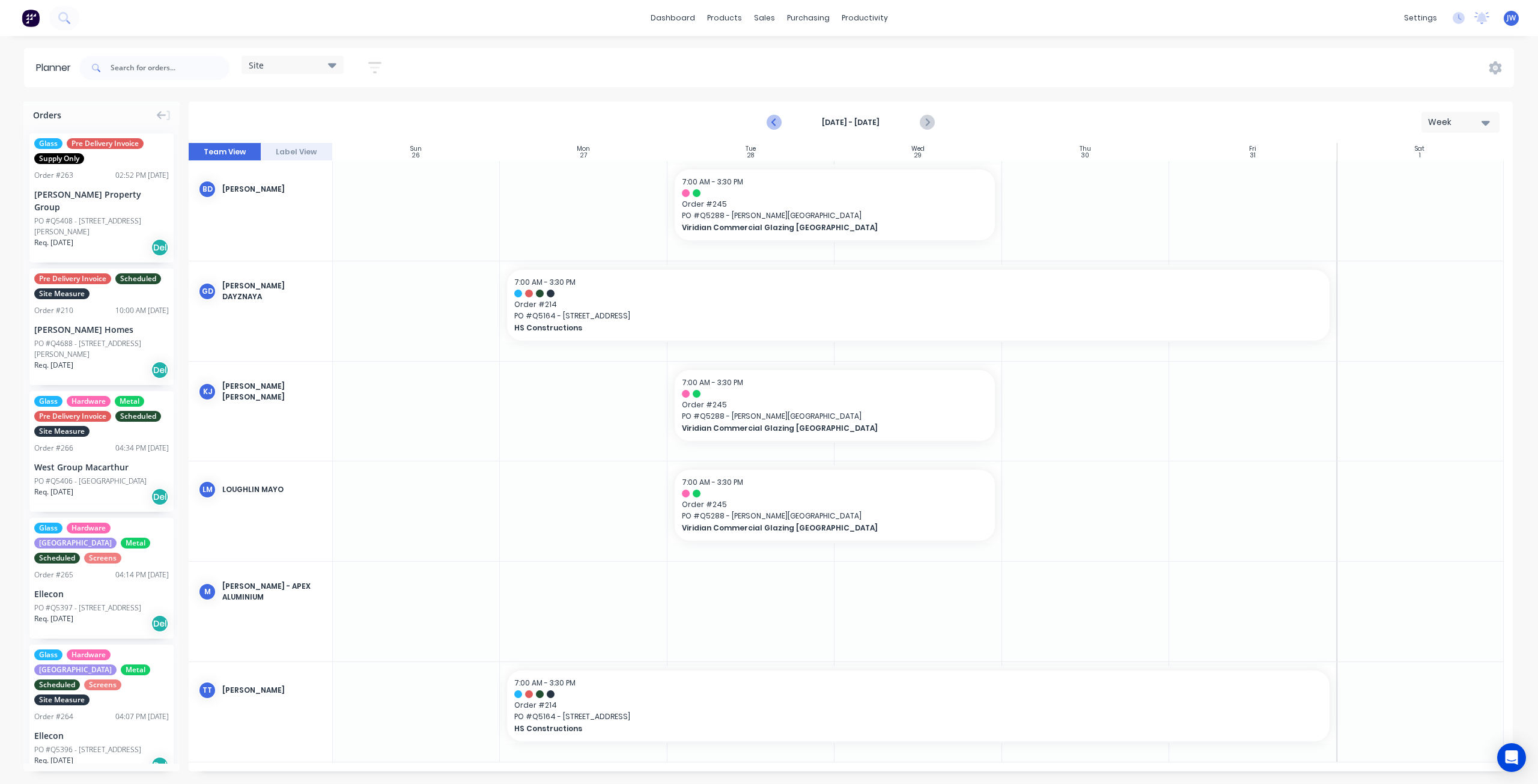
click at [776, 120] on icon "Previous page" at bounding box center [774, 122] width 5 height 9
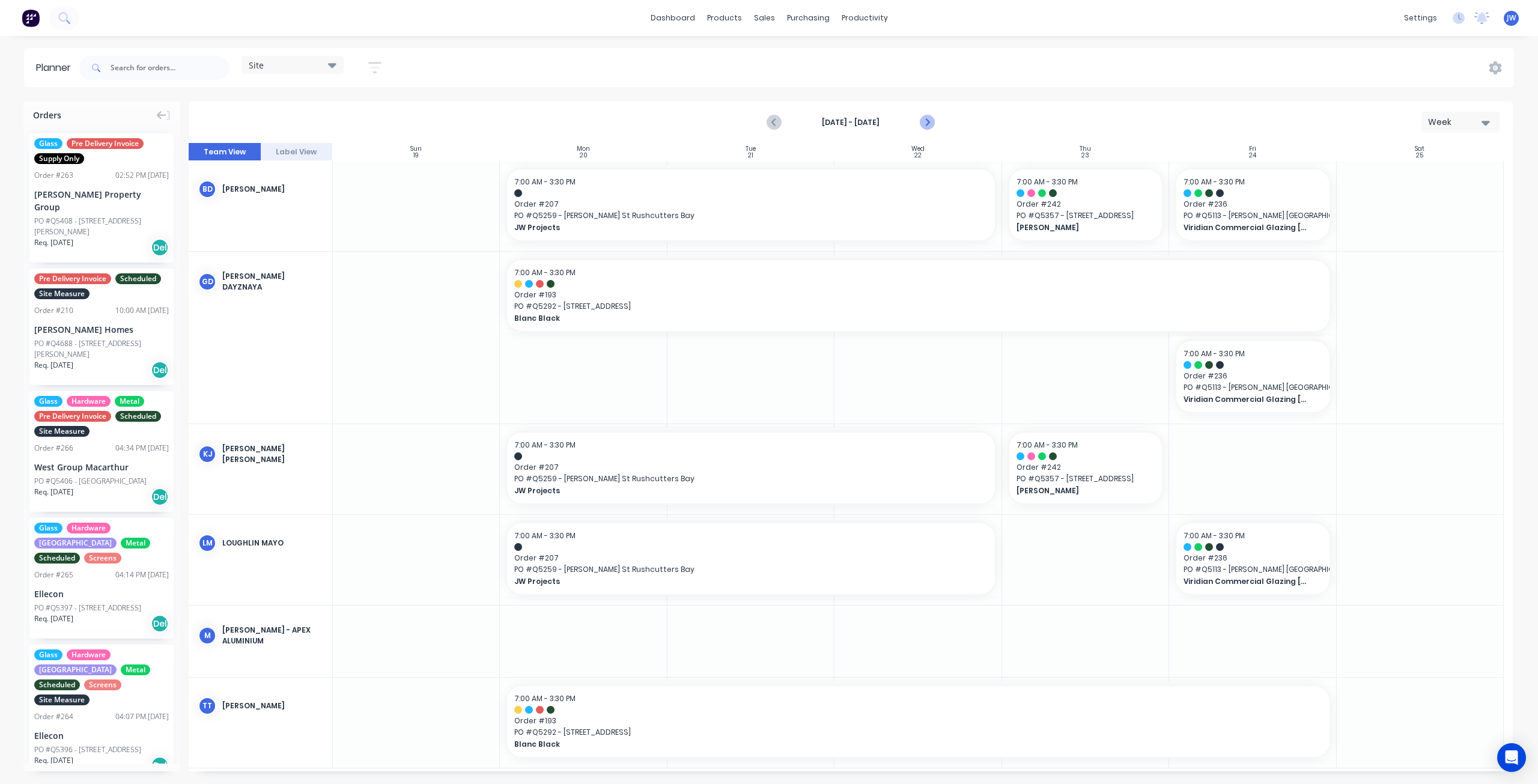
click at [927, 120] on icon "Next page" at bounding box center [927, 122] width 15 height 15
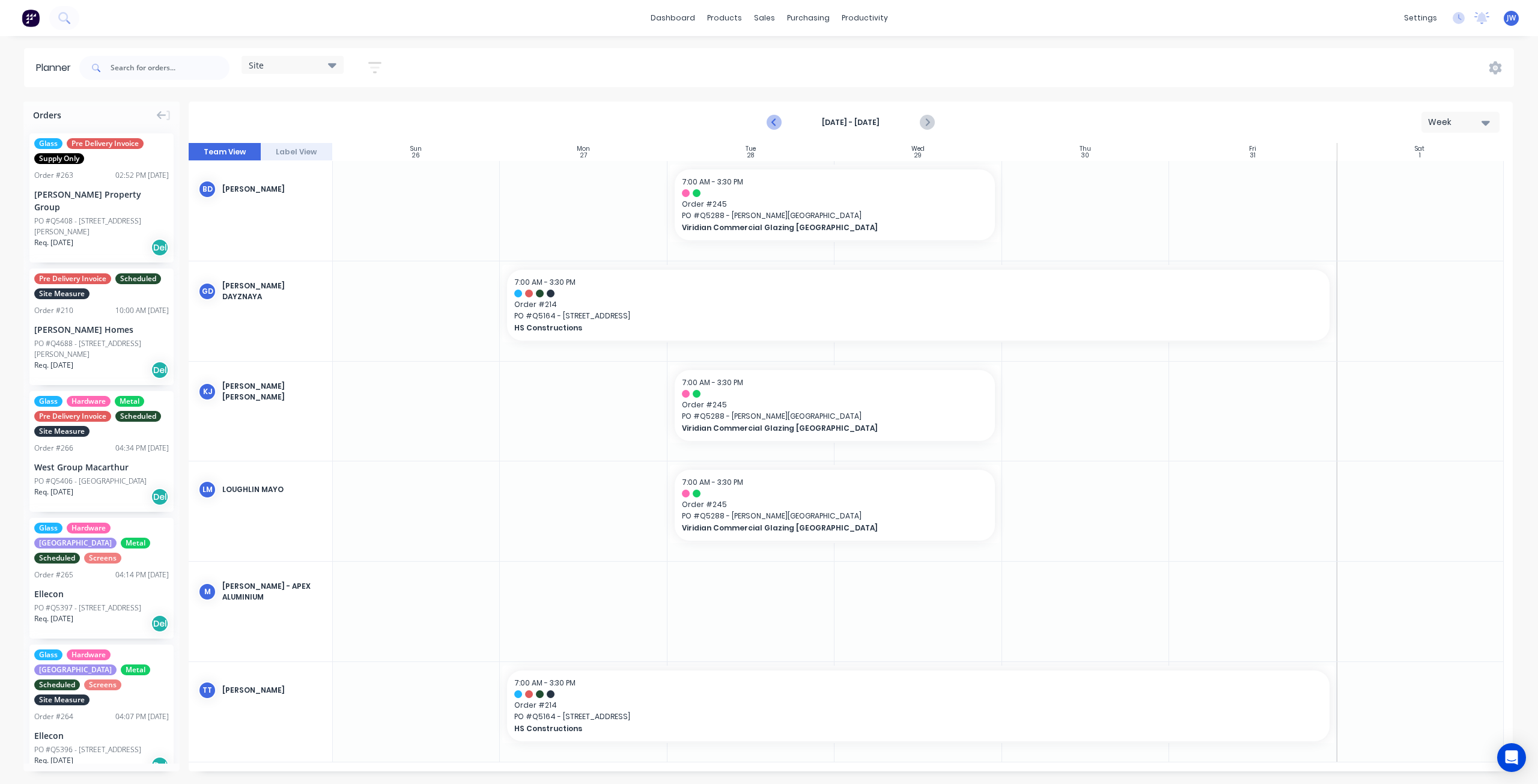
click at [772, 125] on icon "Previous page" at bounding box center [775, 122] width 15 height 15
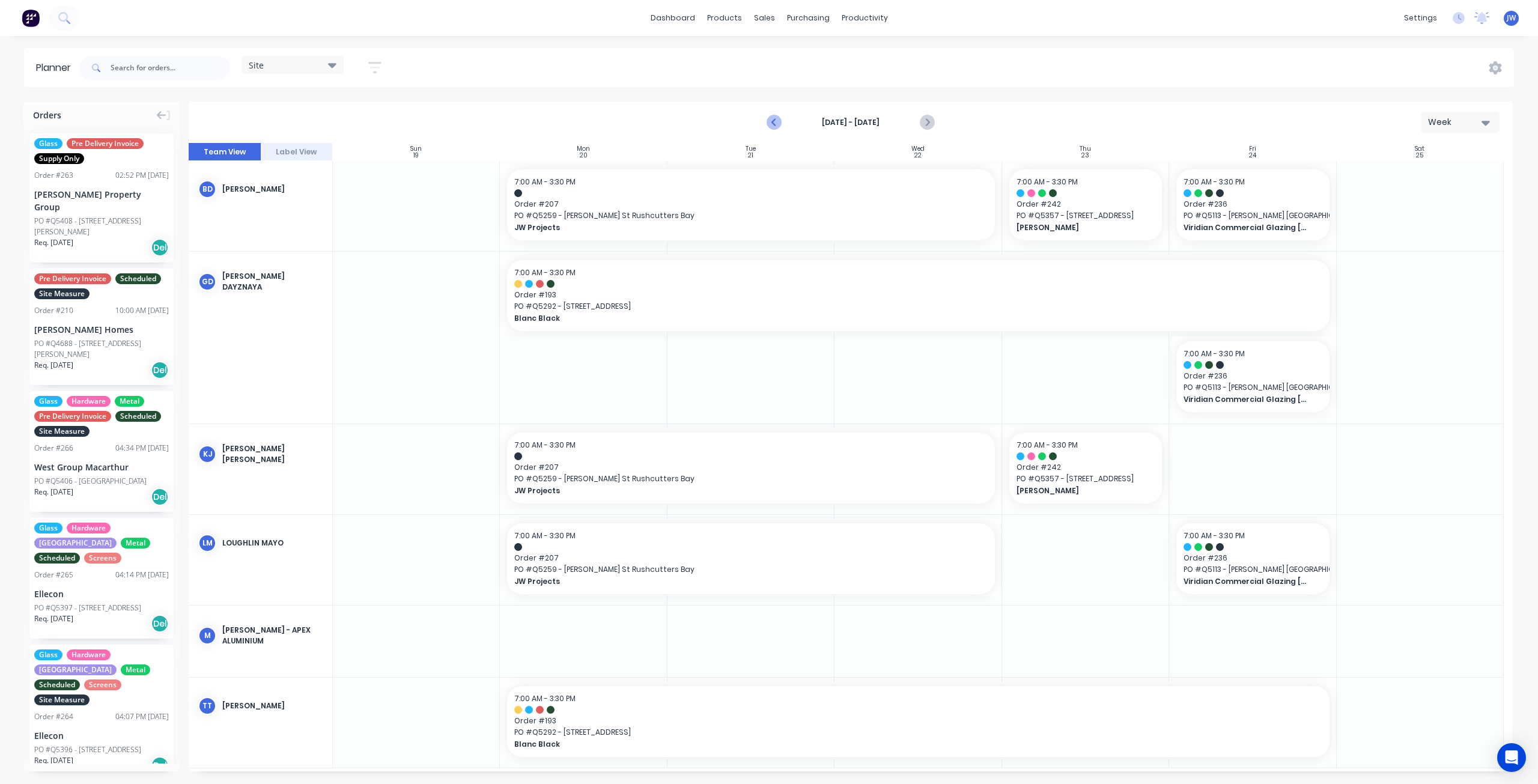
click at [771, 124] on icon "Previous page" at bounding box center [775, 122] width 15 height 15
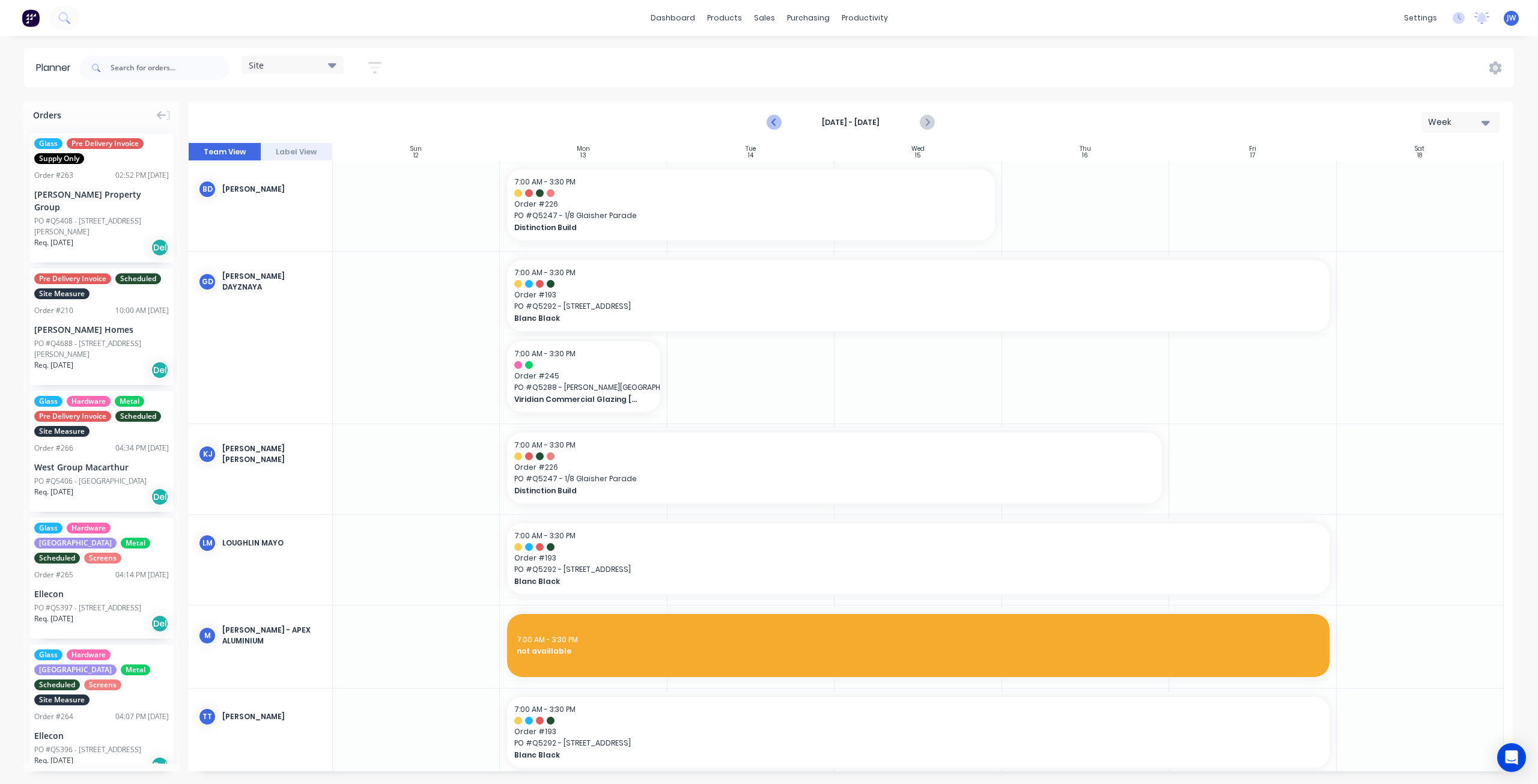
click at [774, 123] on icon "Previous page" at bounding box center [774, 122] width 5 height 9
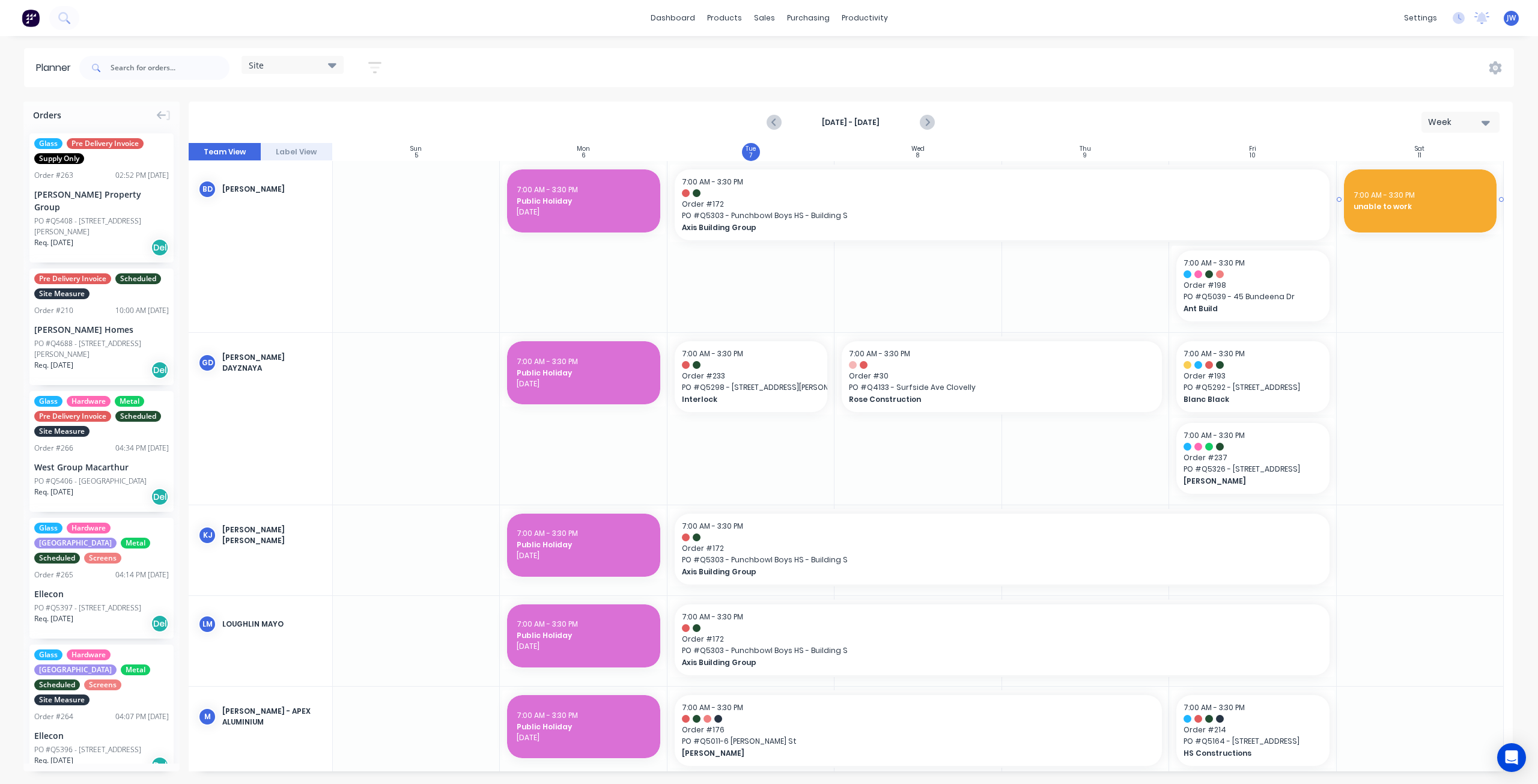
drag, startPoint x: 1333, startPoint y: 205, endPoint x: 1263, endPoint y: 207, distance: 70.0
drag, startPoint x: 1327, startPoint y: 202, endPoint x: 982, endPoint y: 205, distance: 345.0
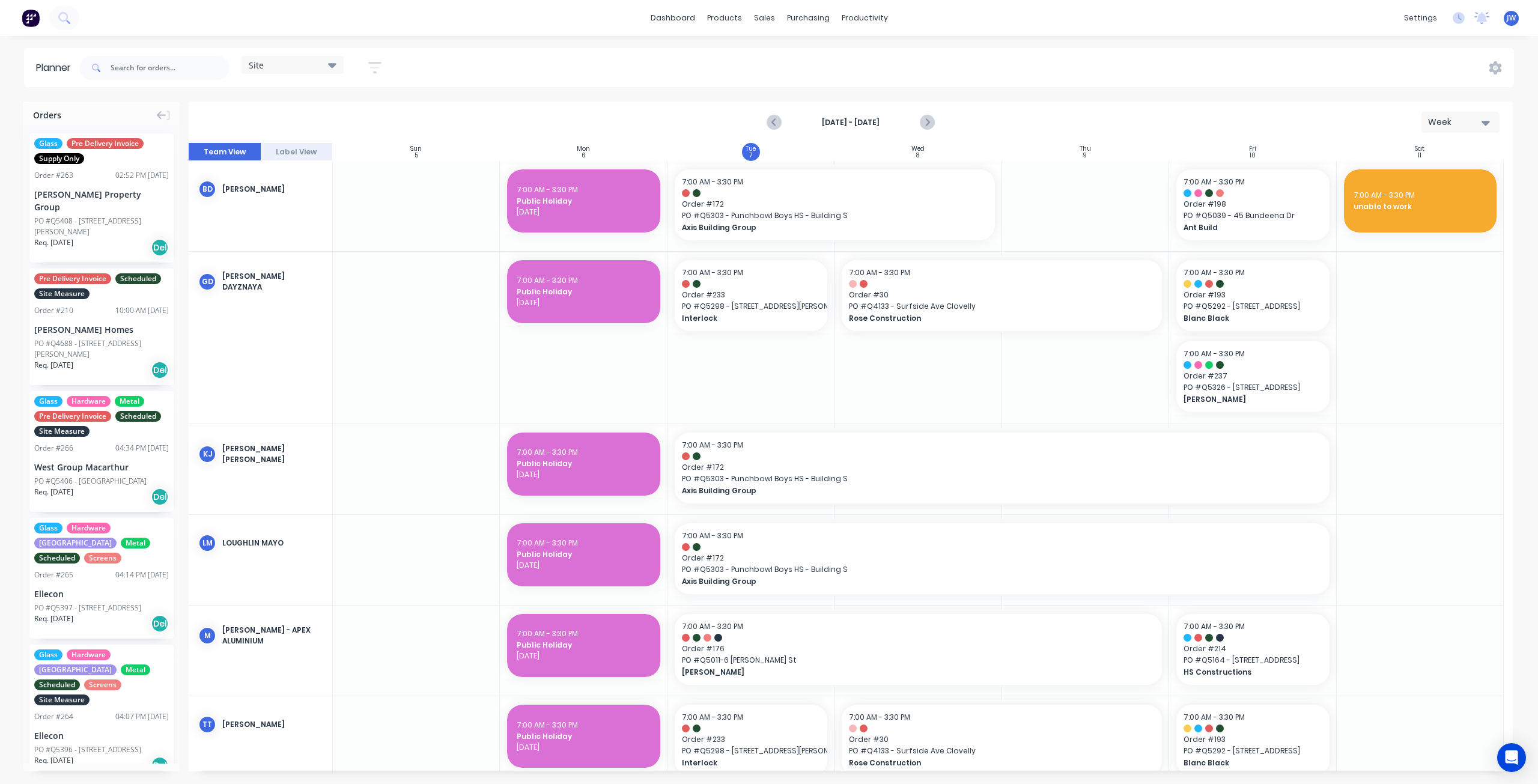
click at [1147, 128] on div "[DATE] - [DATE] Week" at bounding box center [850, 122] width 1322 height 39
